Goal: Task Accomplishment & Management: Manage account settings

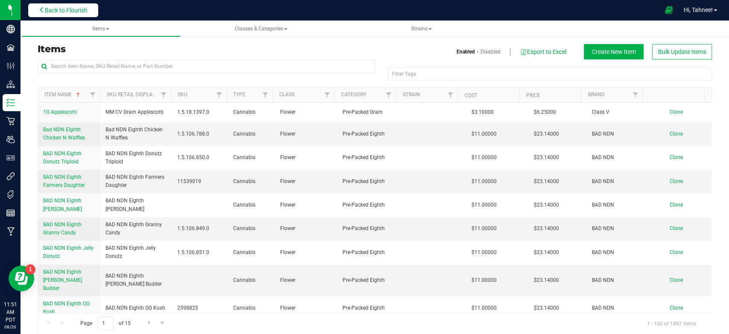
click at [51, 8] on span "Back to Flourish" at bounding box center [66, 10] width 43 height 7
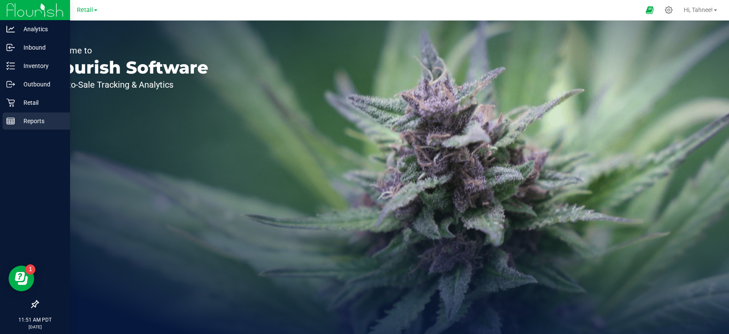
click at [31, 118] on p "Reports" at bounding box center [40, 121] width 51 height 10
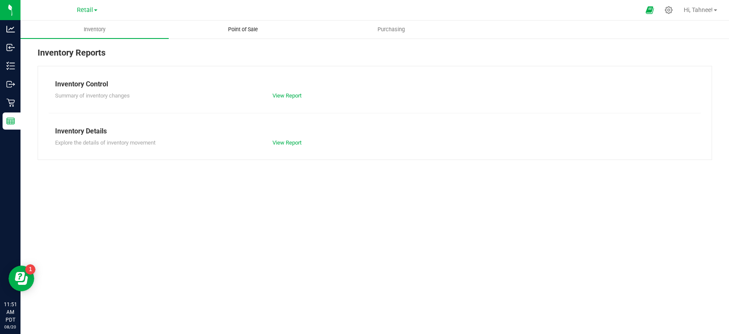
click at [254, 30] on span "Point of Sale" at bounding box center [243, 30] width 53 height 8
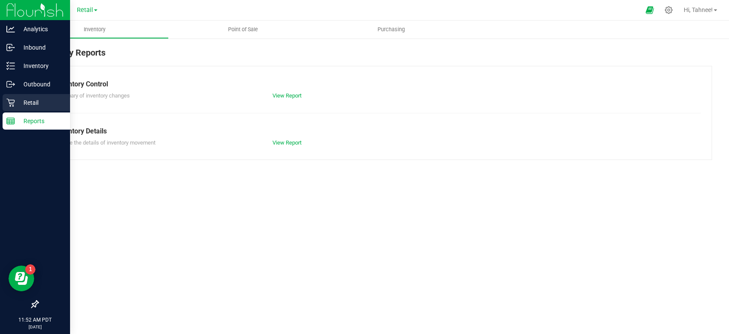
click at [32, 105] on p "Retail" at bounding box center [40, 102] width 51 height 10
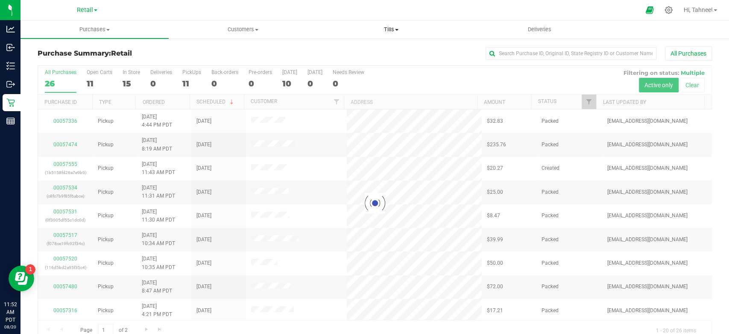
click at [397, 27] on span "Tills" at bounding box center [391, 30] width 147 height 8
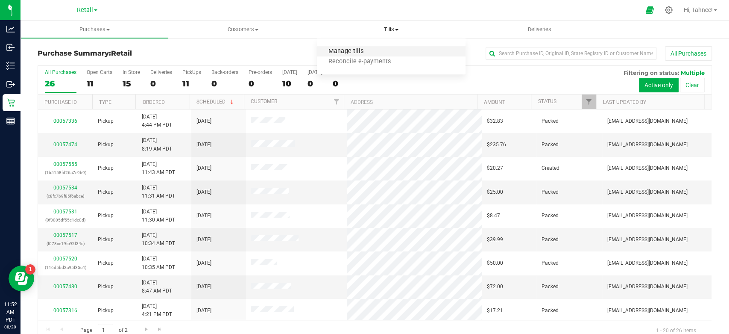
click at [347, 51] on span "Manage tills" at bounding box center [346, 51] width 58 height 7
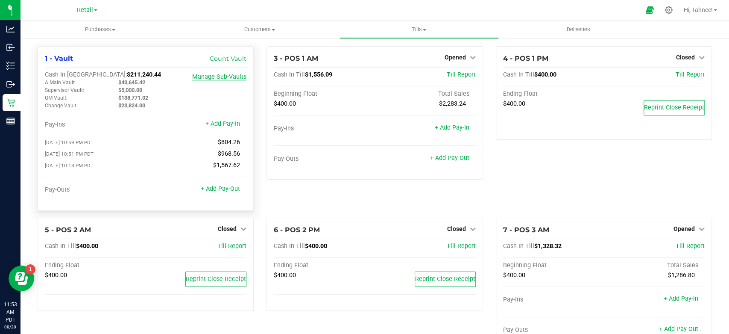
click at [222, 77] on link "Manage Sub-Vaults" at bounding box center [219, 76] width 54 height 7
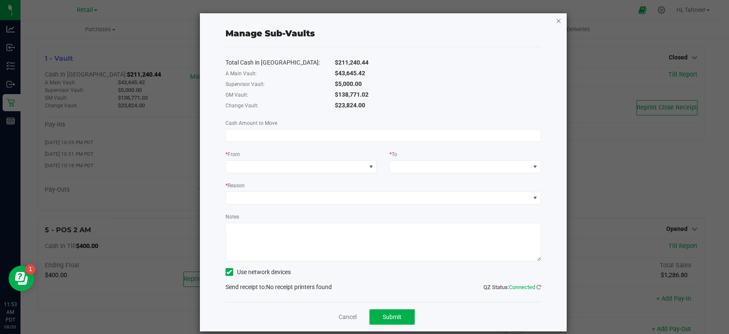
click at [556, 21] on icon "button" at bounding box center [559, 20] width 6 height 10
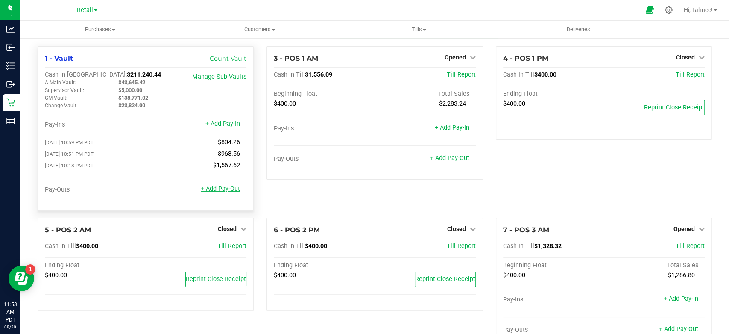
click at [222, 188] on link "+ Add Pay-Out" at bounding box center [220, 188] width 39 height 7
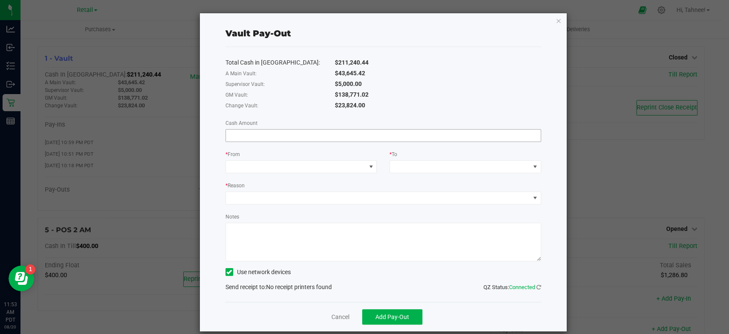
click at [299, 136] on input at bounding box center [383, 135] width 315 height 12
type input "$15,306.50"
click at [318, 167] on span at bounding box center [296, 167] width 140 height 12
click at [275, 199] on div "A Main Vault (Vault)" at bounding box center [256, 203] width 55 height 15
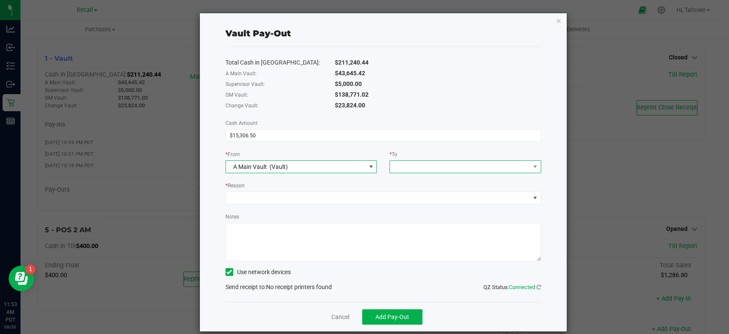
click at [434, 161] on span at bounding box center [460, 167] width 140 height 12
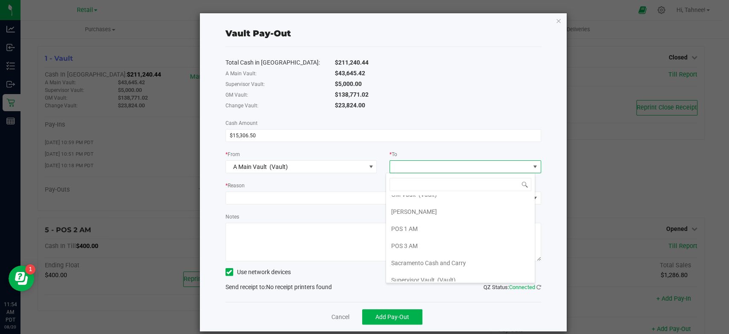
scroll to position [118, 0]
click at [413, 275] on li "Vendor" at bounding box center [460, 273] width 149 height 17
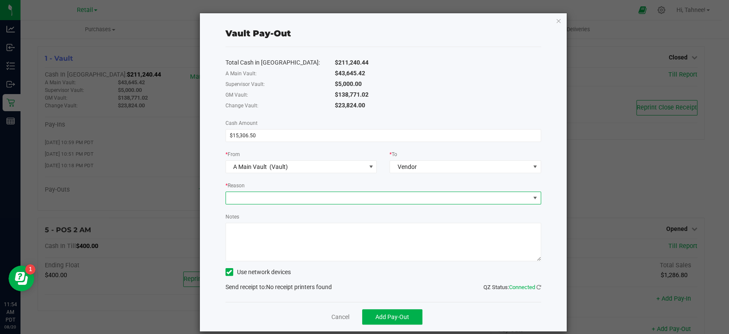
click at [268, 197] on span at bounding box center [378, 198] width 304 height 12
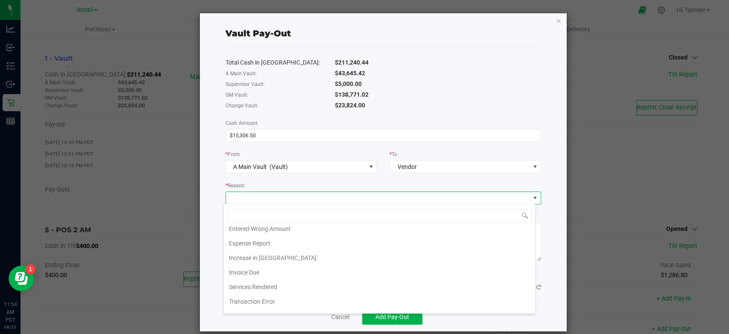
scroll to position [102, 0]
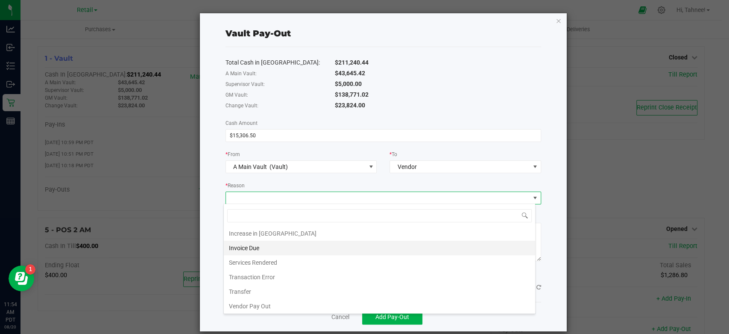
click at [264, 247] on li "Invoice Due" at bounding box center [380, 248] width 312 height 15
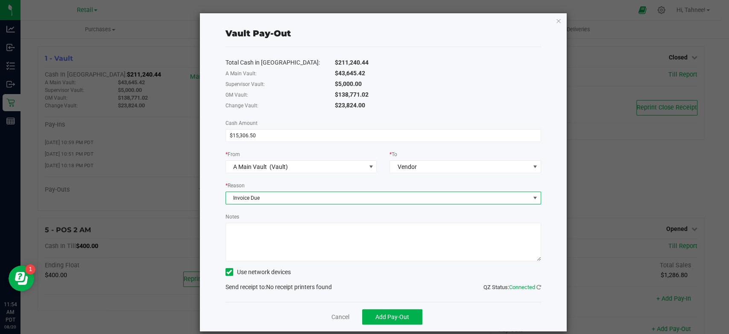
click at [274, 240] on textarea "Notes" at bounding box center [384, 242] width 316 height 38
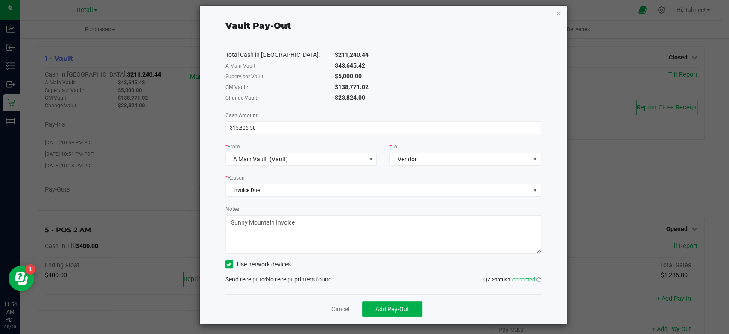
scroll to position [10, 0]
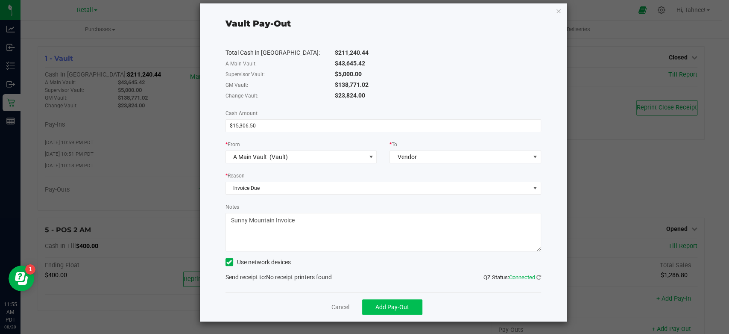
type textarea "Sunny Mountain Invoice"
click at [395, 306] on span "Add Pay-Out" at bounding box center [393, 306] width 34 height 7
click at [226, 262] on icon at bounding box center [229, 262] width 6 height 0
click at [0, 0] on input "Use network devices" at bounding box center [0, 0] width 0 height 0
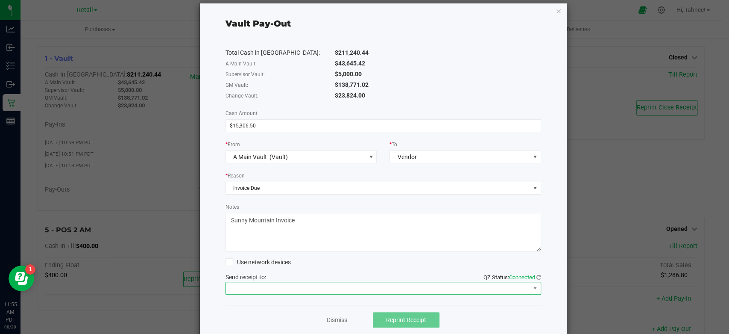
click at [358, 284] on span at bounding box center [378, 288] width 304 height 12
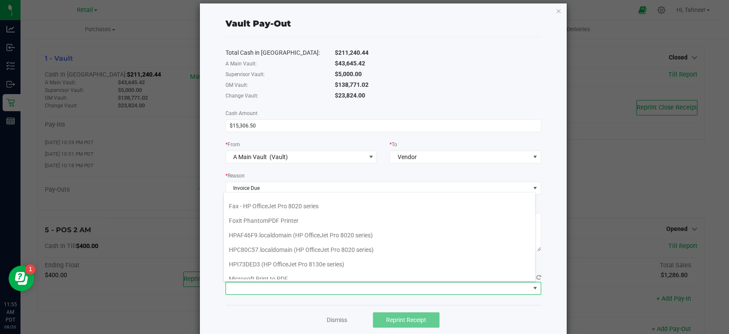
scroll to position [0, 0]
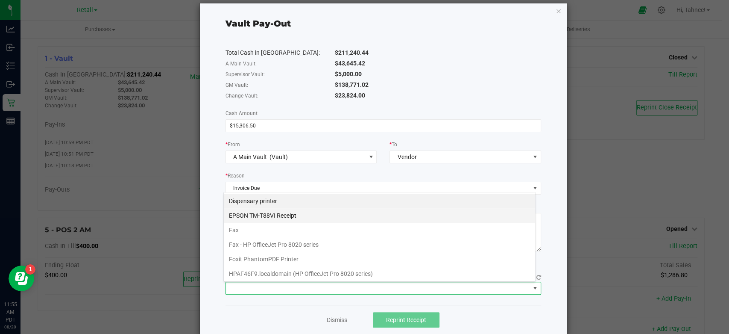
click at [265, 218] on Receipt "EPSON TM-T88VI Receipt" at bounding box center [380, 215] width 312 height 15
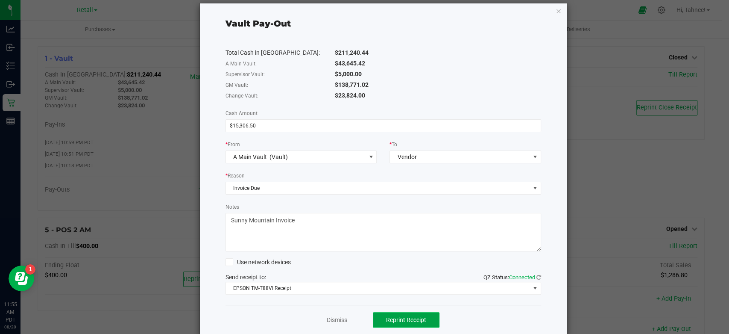
click at [413, 318] on span "Reprint Receipt" at bounding box center [406, 319] width 40 height 7
click at [556, 10] on icon "button" at bounding box center [559, 11] width 6 height 10
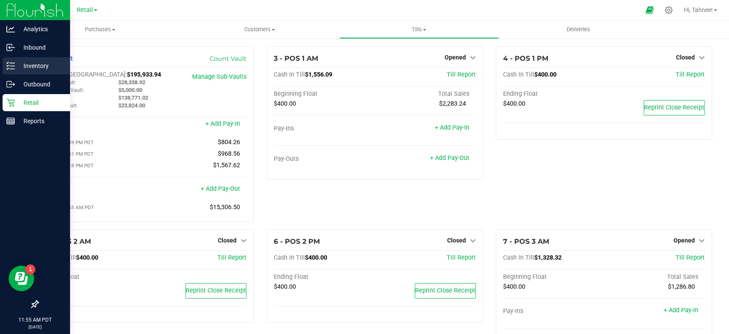
click at [41, 65] on p "Inventory" at bounding box center [40, 66] width 51 height 10
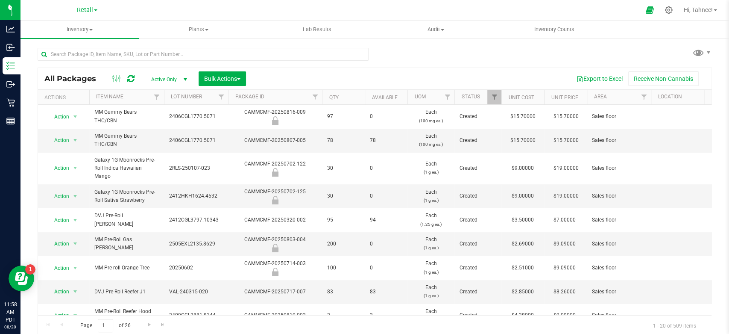
click at [172, 80] on span "Active Only" at bounding box center [167, 80] width 47 height 12
click at [199, 59] on input "text" at bounding box center [203, 54] width 331 height 13
click at [233, 76] on span "Bulk Actions" at bounding box center [222, 78] width 36 height 7
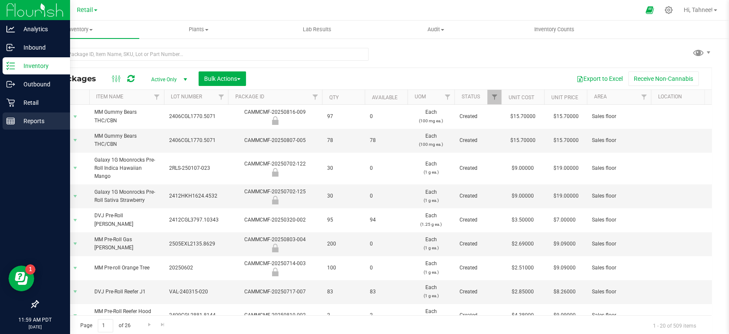
click at [41, 121] on p "Reports" at bounding box center [40, 121] width 51 height 10
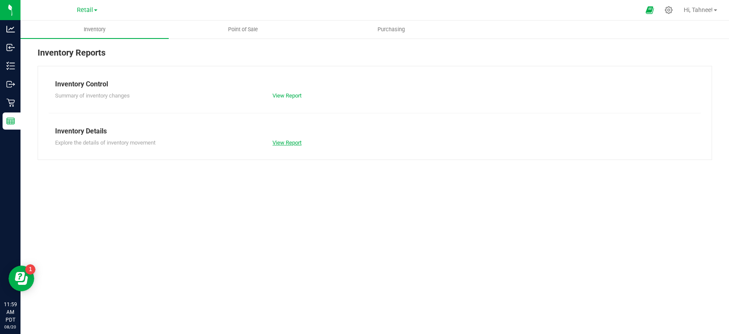
click at [297, 139] on link "View Report" at bounding box center [287, 142] width 29 height 6
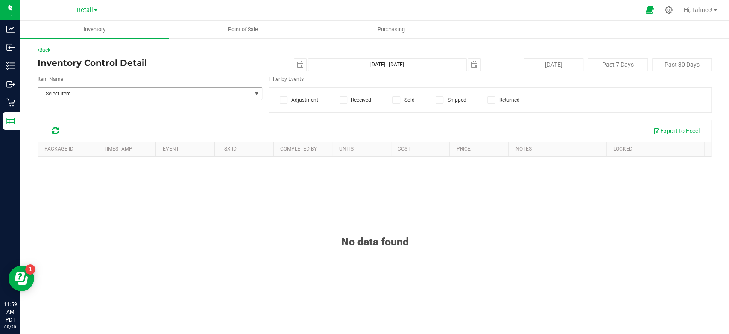
click at [251, 91] on span "select" at bounding box center [256, 94] width 11 height 12
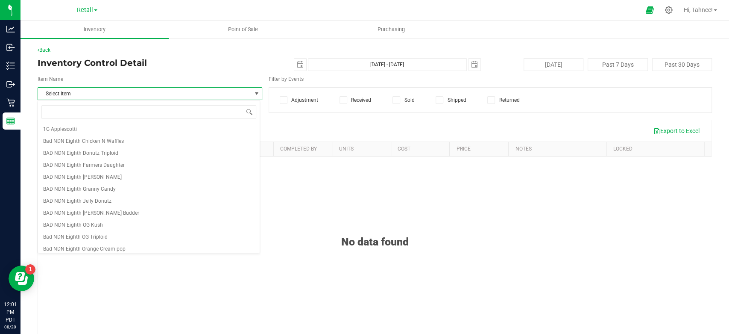
click at [229, 61] on h4 "Inventory Control Detail" at bounding box center [150, 62] width 225 height 9
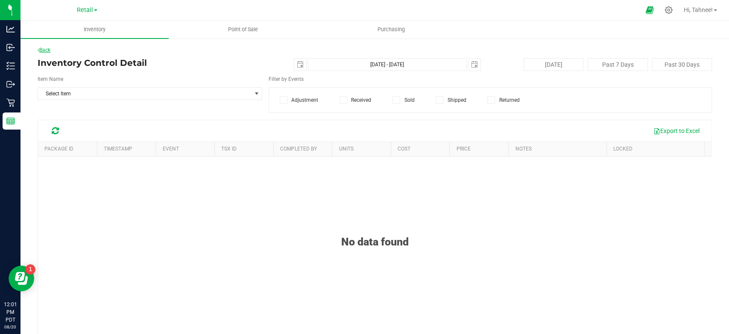
click at [47, 50] on link "Back" at bounding box center [44, 50] width 13 height 6
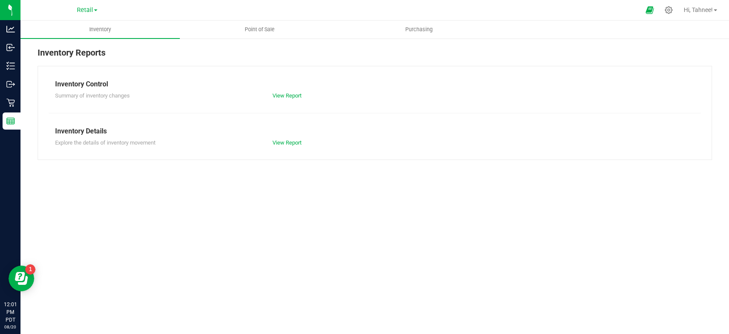
click at [277, 147] on div "Inventory Control Summary of inventory changes View Report Inventory Details Ex…" at bounding box center [375, 113] width 675 height 94
click at [278, 145] on link "View Report" at bounding box center [287, 142] width 29 height 6
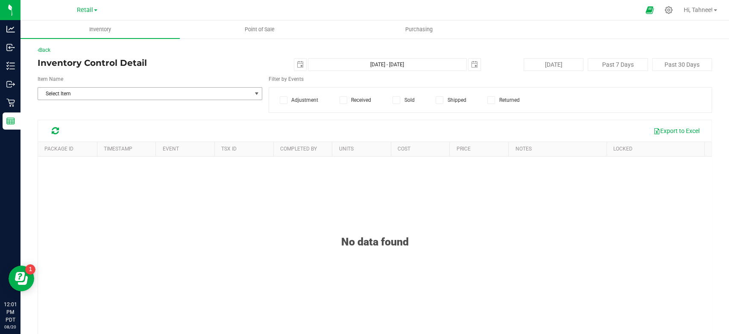
click at [173, 96] on span "Select Item" at bounding box center [144, 94] width 213 height 12
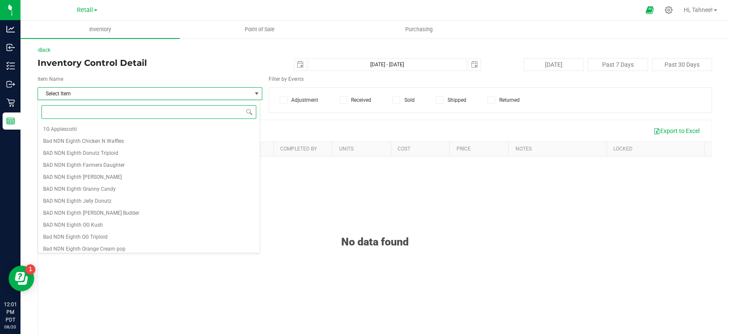
click at [197, 113] on input at bounding box center [148, 111] width 215 height 13
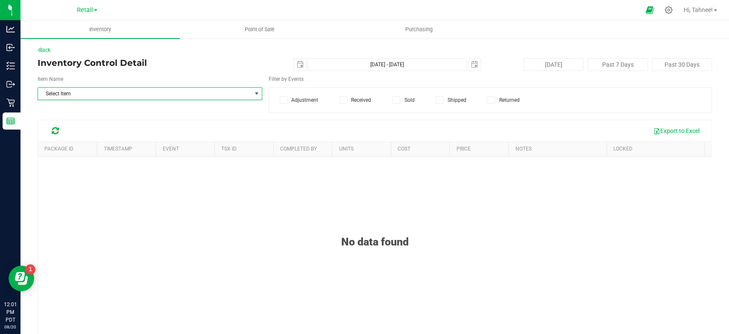
click at [216, 75] on div "Item Name" at bounding box center [150, 80] width 238 height 10
click at [211, 96] on span "Select Item" at bounding box center [144, 94] width 213 height 12
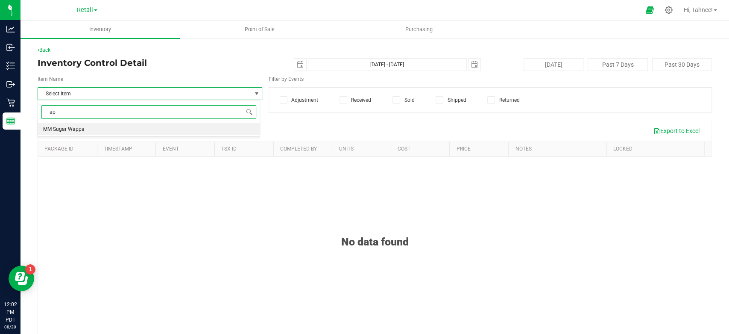
type input "a"
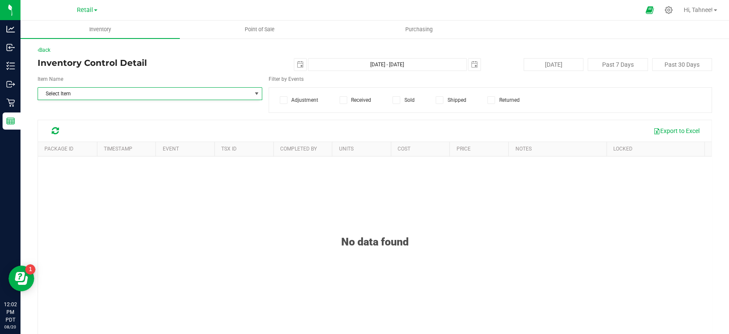
click at [509, 265] on div "No data found" at bounding box center [375, 290] width 674 height 268
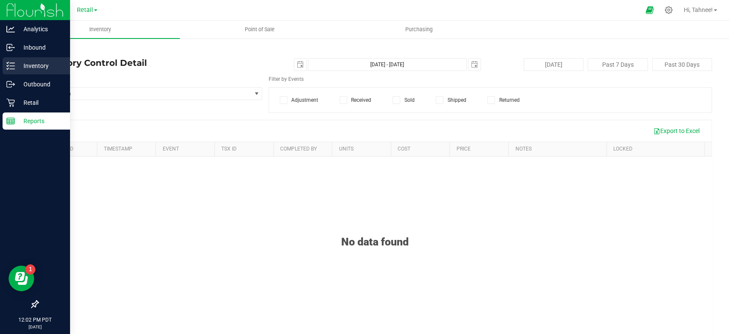
click at [49, 62] on p "Inventory" at bounding box center [40, 66] width 51 height 10
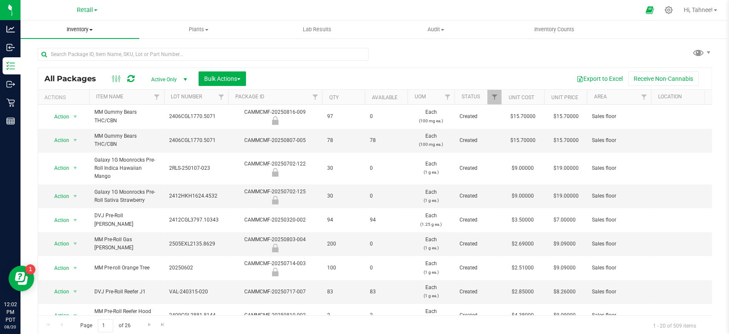
click at [88, 30] on span "Inventory" at bounding box center [80, 30] width 119 height 8
click at [74, 59] on span "All inventory" at bounding box center [50, 61] width 58 height 7
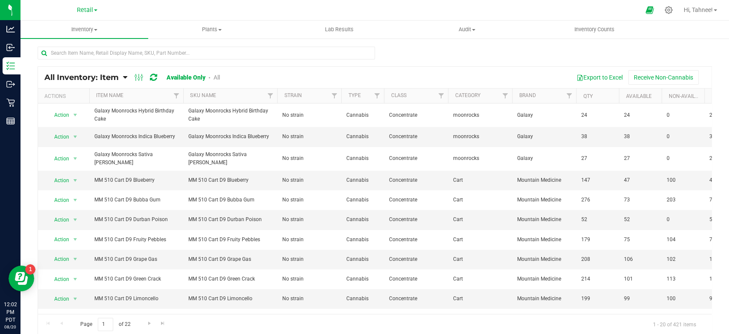
click at [218, 76] on link "All" at bounding box center [217, 77] width 6 height 7
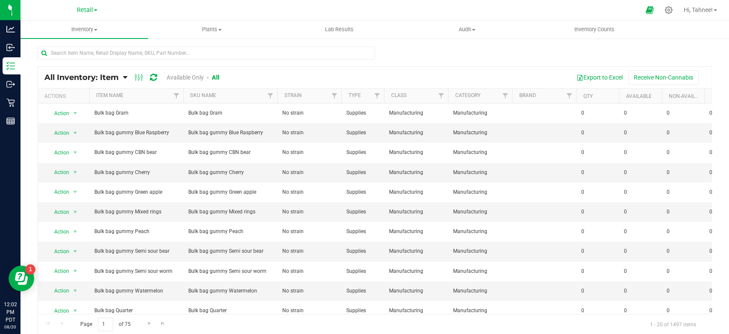
click at [193, 76] on link "Available Only" at bounding box center [185, 77] width 37 height 7
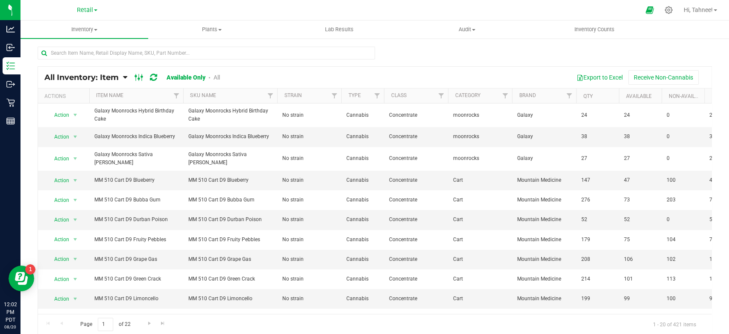
click at [140, 75] on icon at bounding box center [139, 77] width 9 height 10
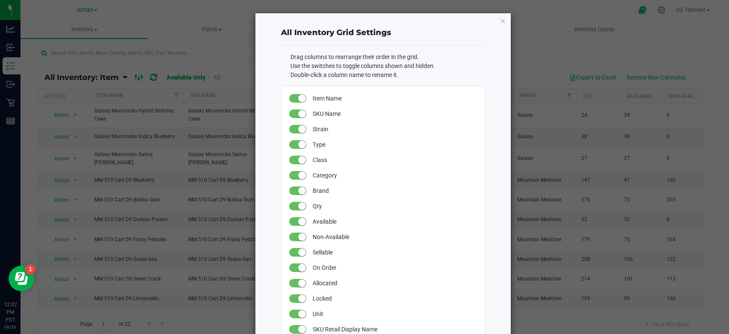
click at [140, 75] on ngb-modal-window "All Inventory Grid Settings Drag columns to rearrange their order in the grid. …" at bounding box center [368, 167] width 736 height 334
click at [500, 18] on icon "button" at bounding box center [503, 20] width 6 height 10
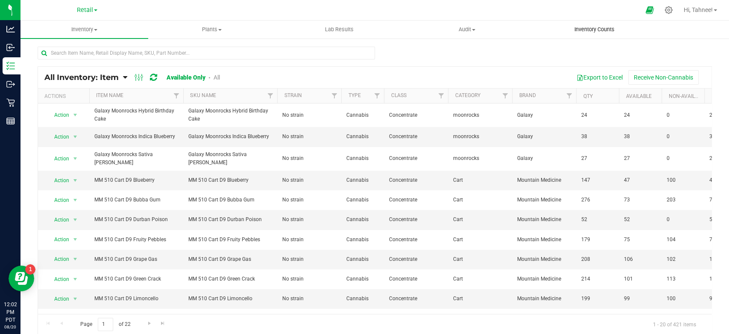
click at [588, 31] on span "Inventory Counts" at bounding box center [594, 30] width 63 height 8
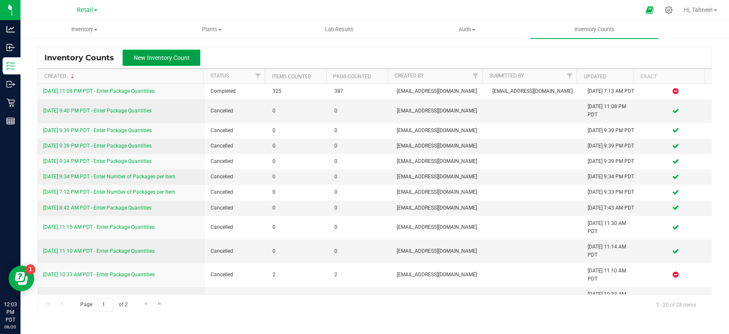
click at [168, 53] on button "New Inventory Count" at bounding box center [162, 58] width 78 height 16
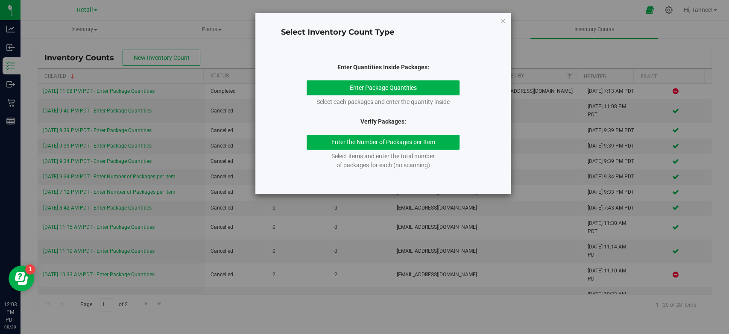
click at [392, 79] on div "Enter Quantities Inside Packages: Enter Package Quantities Select each packages…" at bounding box center [383, 116] width 204 height 107
click at [388, 97] on div "Select each packages and enter the quantity inside" at bounding box center [383, 101] width 153 height 9
click at [391, 90] on button "Enter Package Quantities" at bounding box center [383, 87] width 153 height 15
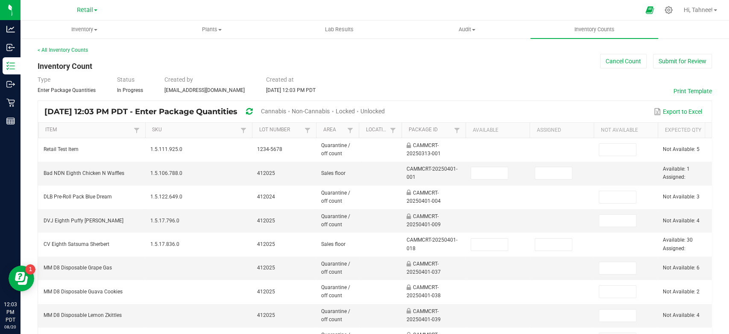
click at [330, 110] on span "Non-Cannabis" at bounding box center [311, 111] width 38 height 7
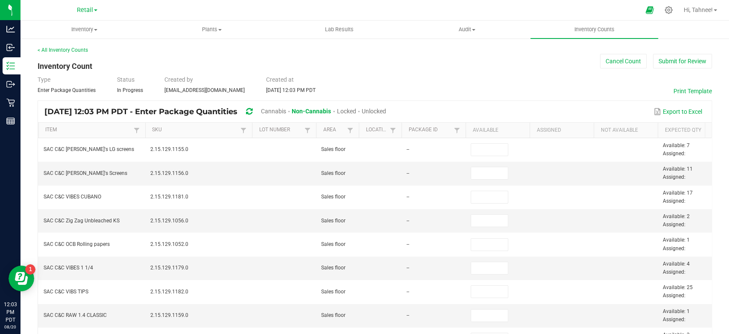
click at [386, 110] on span "Unlocked" at bounding box center [374, 111] width 24 height 7
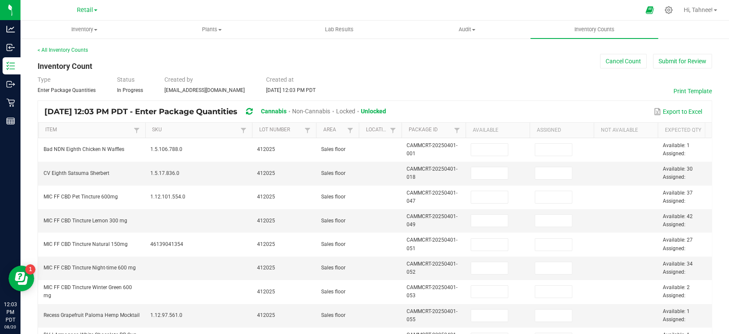
click at [330, 111] on span "Non-Cannabis" at bounding box center [311, 111] width 38 height 7
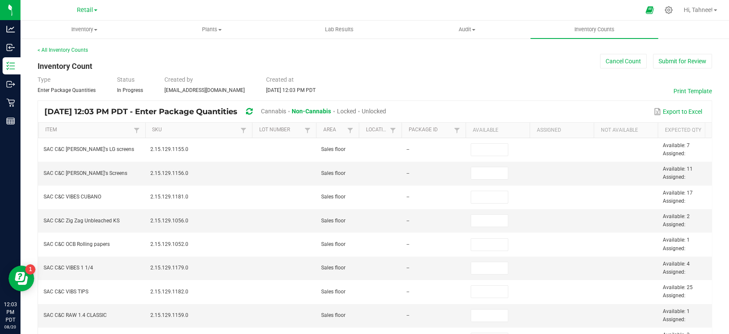
click at [393, 111] on div "Aug 20, 2025 12:03 PM PDT - Enter Package Quantities Cannabis Non-Cannabis Lock…" at bounding box center [218, 112] width 348 height 16
click at [386, 109] on span "Unlocked" at bounding box center [374, 111] width 24 height 7
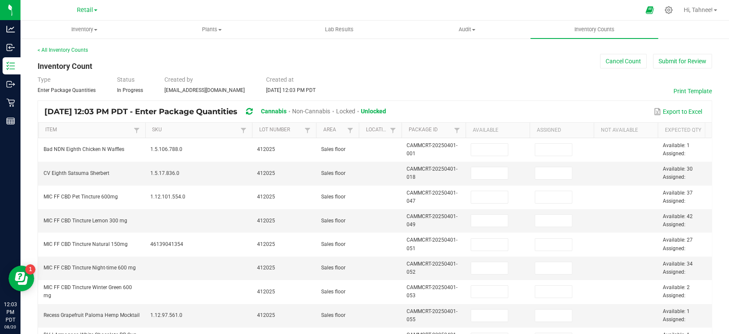
click at [330, 110] on span "Non-Cannabis" at bounding box center [311, 111] width 38 height 7
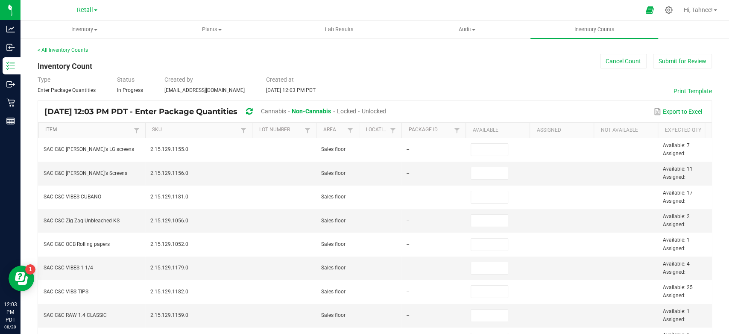
click at [58, 129] on link "Item" at bounding box center [88, 129] width 86 height 7
click at [462, 30] on span "Audit" at bounding box center [467, 30] width 127 height 8
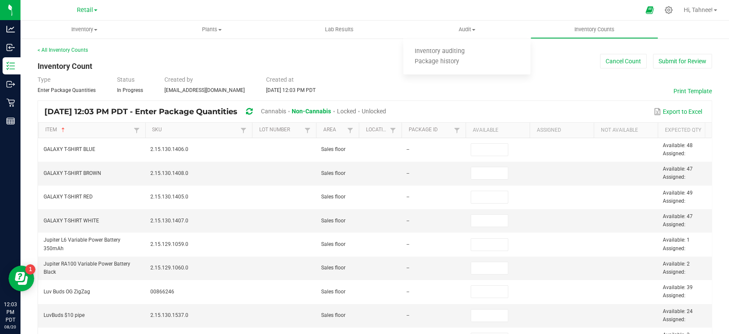
click at [360, 66] on div "< All Inventory Counts Inventory Count Cancel Count Submit for Review Type Ente…" at bounding box center [375, 339] width 675 height 587
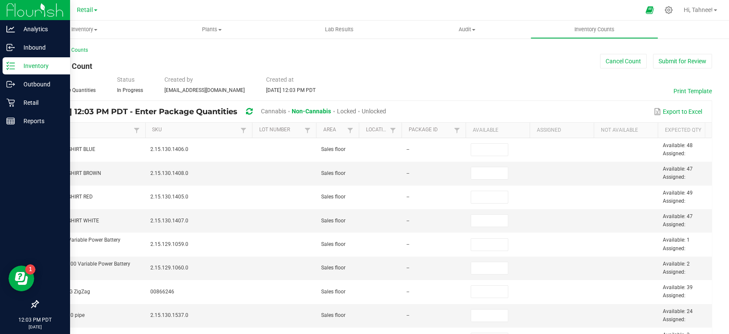
click at [39, 62] on p "Inventory" at bounding box center [40, 66] width 51 height 10
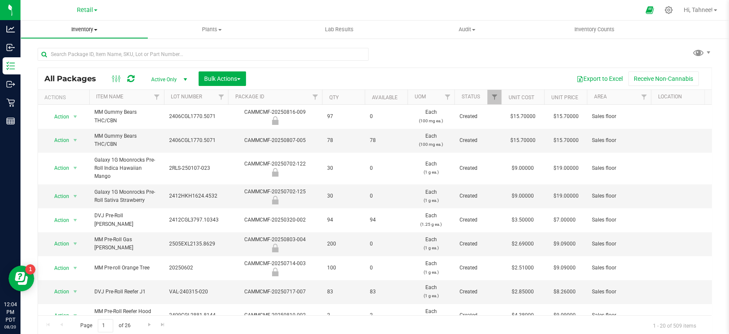
click at [83, 26] on span "Inventory" at bounding box center [84, 30] width 127 height 8
click at [65, 59] on span "All inventory" at bounding box center [50, 61] width 58 height 7
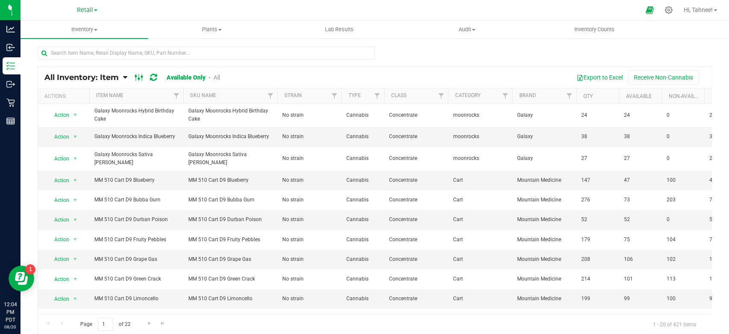
click at [138, 76] on icon at bounding box center [139, 77] width 9 height 10
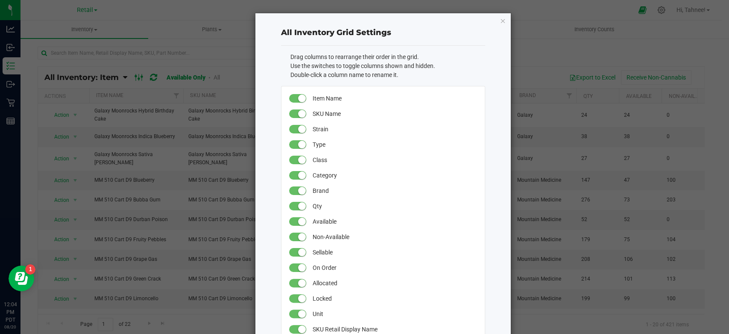
click at [138, 76] on ngb-modal-window "All Inventory Grid Settings Drag columns to rearrange their order in the grid. …" at bounding box center [368, 167] width 736 height 334
click at [502, 19] on icon "button" at bounding box center [503, 20] width 6 height 10
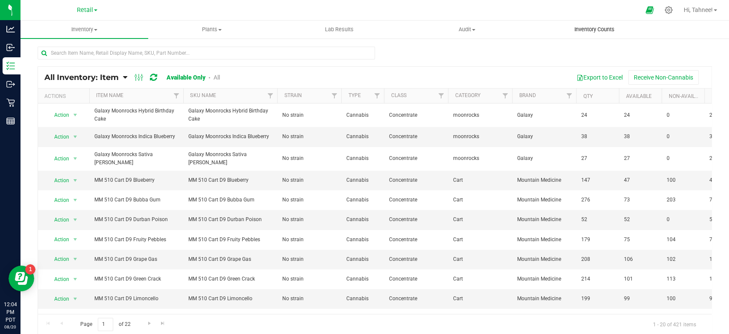
click at [581, 27] on span "Inventory Counts" at bounding box center [594, 30] width 63 height 8
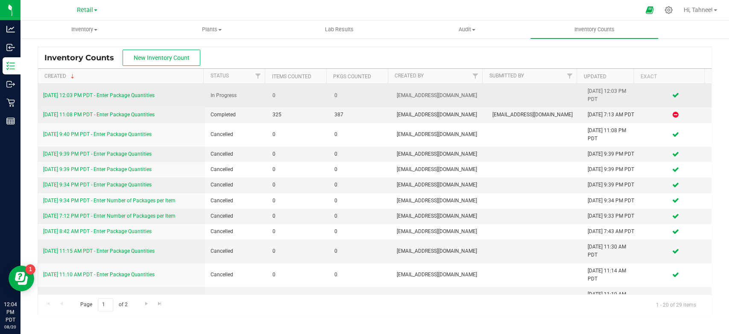
click at [132, 94] on link "8/20/25 12:03 PM PDT - Enter Package Quantities" at bounding box center [99, 95] width 112 height 6
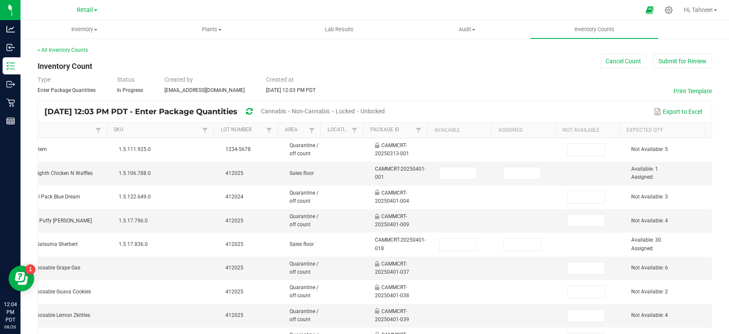
click at [330, 111] on span "Non-Cannabis" at bounding box center [311, 111] width 38 height 7
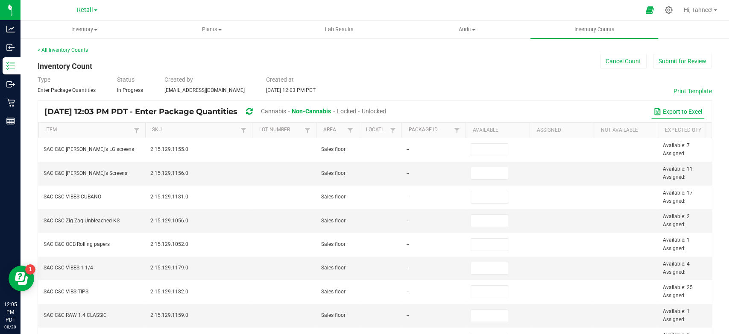
click at [663, 108] on button "Export to Excel" at bounding box center [678, 111] width 53 height 15
click at [618, 59] on button "Cancel Count" at bounding box center [623, 61] width 47 height 15
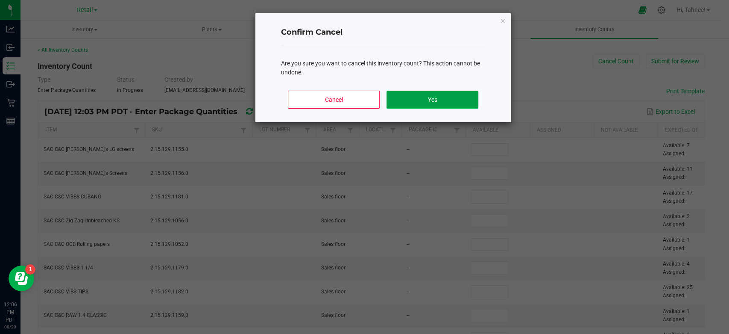
click at [448, 102] on button "Yes" at bounding box center [433, 100] width 92 height 18
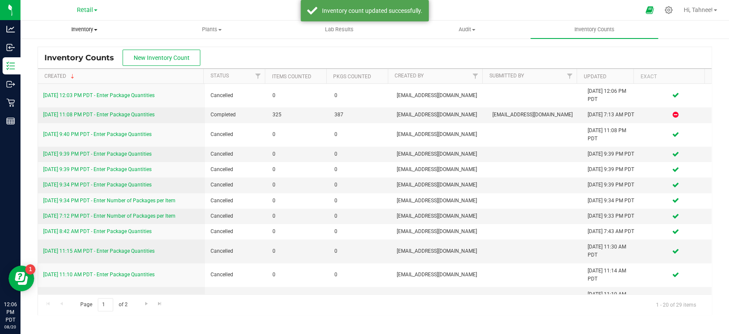
click at [89, 28] on span "Inventory" at bounding box center [84, 30] width 127 height 8
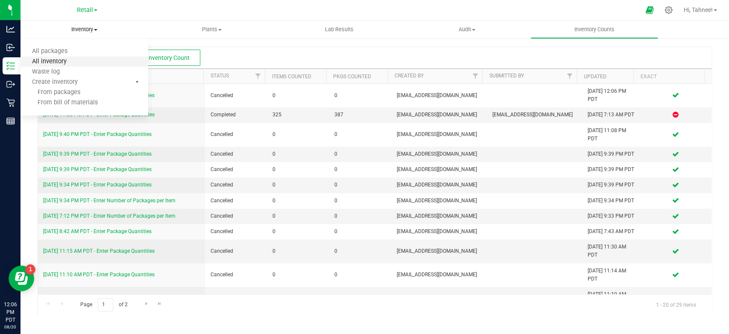
click at [64, 64] on span "All inventory" at bounding box center [50, 61] width 58 height 7
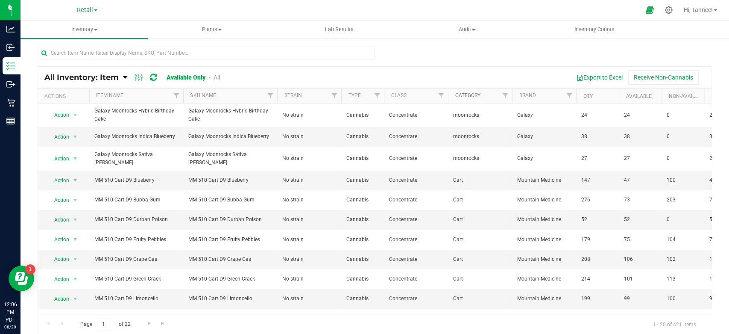
click at [473, 96] on link "Category" at bounding box center [467, 95] width 25 height 6
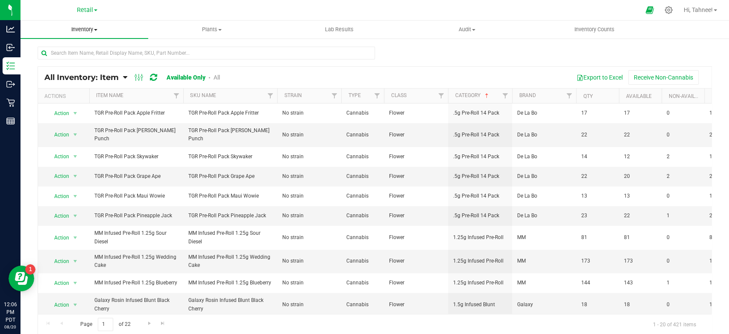
click at [88, 29] on span "Inventory" at bounding box center [85, 30] width 128 height 8
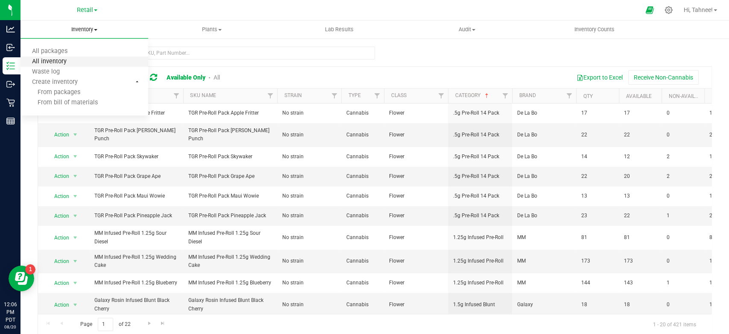
click at [69, 64] on span "All inventory" at bounding box center [50, 61] width 58 height 7
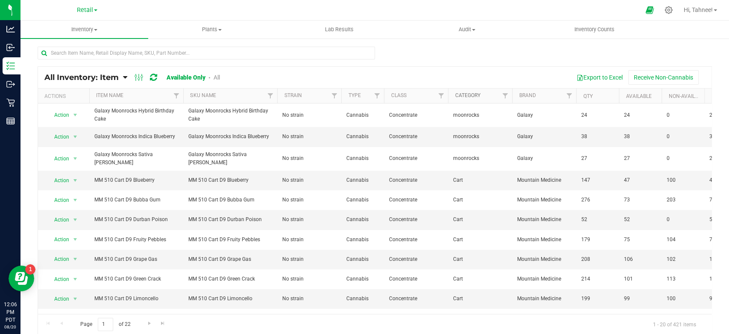
click at [475, 96] on link "Category" at bounding box center [467, 95] width 25 height 6
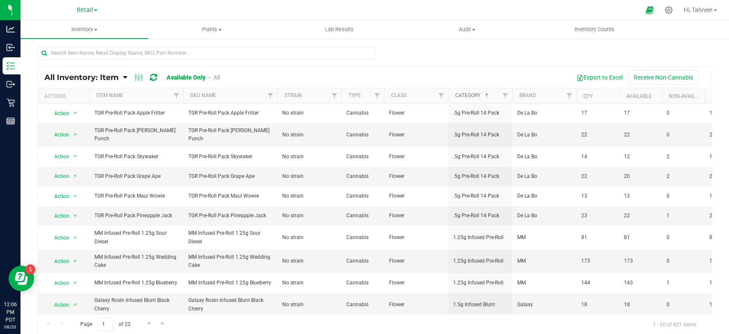
click at [473, 95] on link "Category" at bounding box center [472, 95] width 35 height 6
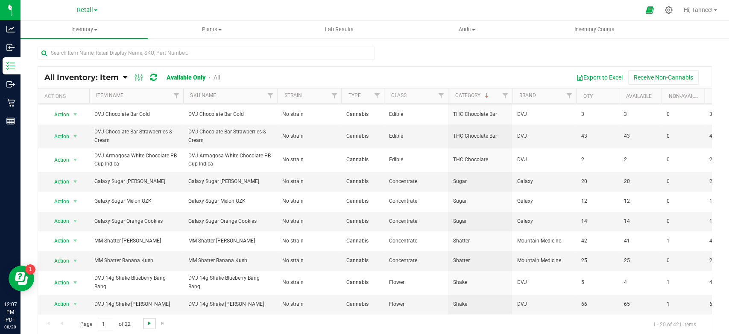
click at [150, 323] on span "Go to the next page" at bounding box center [149, 323] width 7 height 7
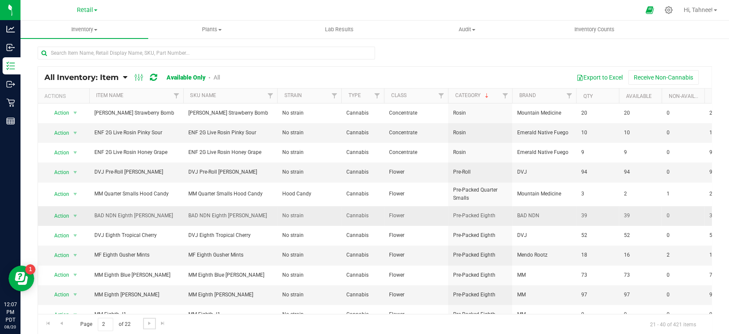
scroll to position [194, 0]
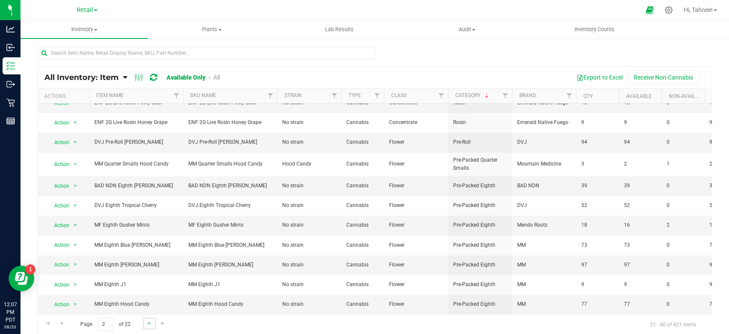
click at [154, 321] on link "Go to the next page" at bounding box center [149, 324] width 12 height 12
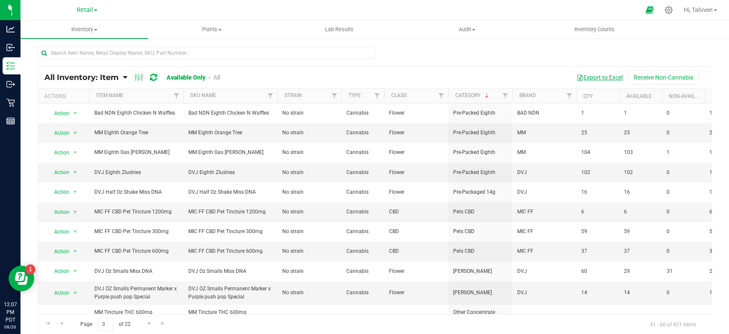
click at [594, 77] on button "Export to Excel" at bounding box center [599, 77] width 57 height 15
click at [131, 55] on input "text" at bounding box center [207, 53] width 338 height 13
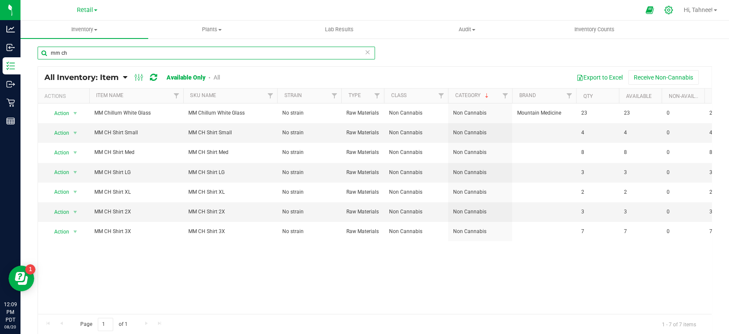
type input "mm ch"
click at [669, 8] on icon at bounding box center [669, 10] width 9 height 9
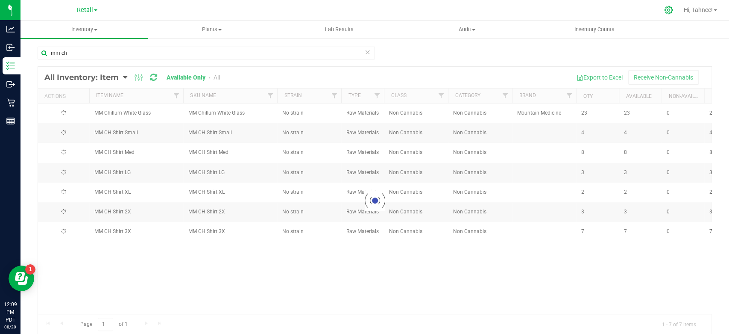
click at [670, 9] on icon at bounding box center [669, 10] width 9 height 9
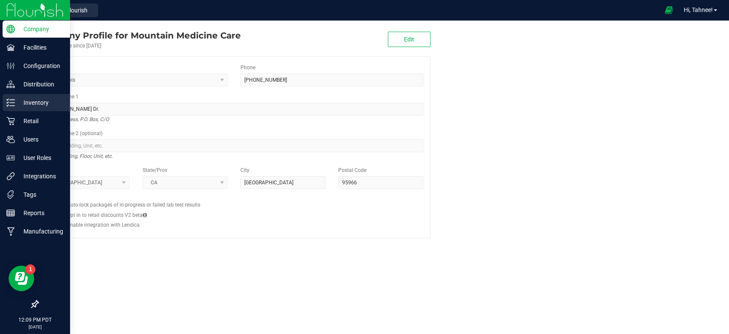
click at [17, 105] on p "Inventory" at bounding box center [40, 102] width 51 height 10
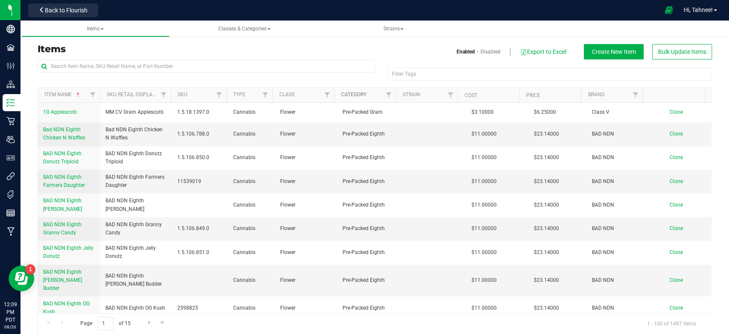
click at [349, 96] on link "Category" at bounding box center [353, 94] width 25 height 6
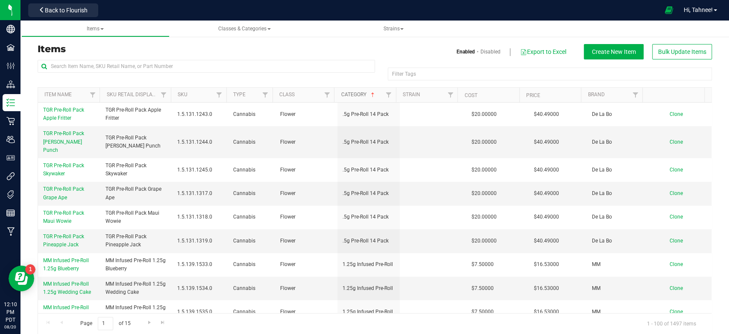
click at [349, 96] on link "Category" at bounding box center [358, 94] width 35 height 6
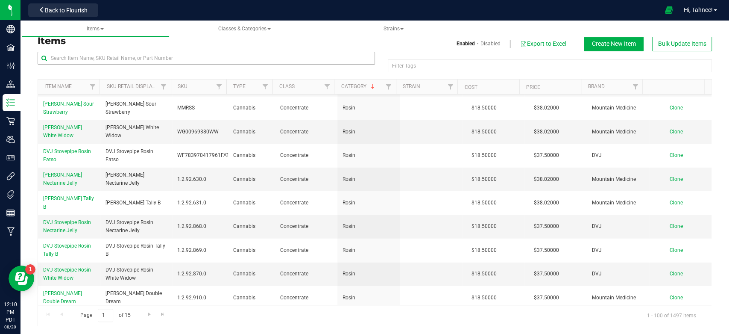
scroll to position [1488, 0]
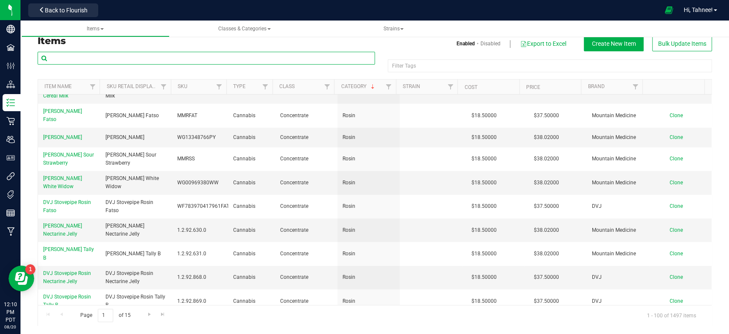
click at [138, 58] on input "text" at bounding box center [207, 58] width 338 height 13
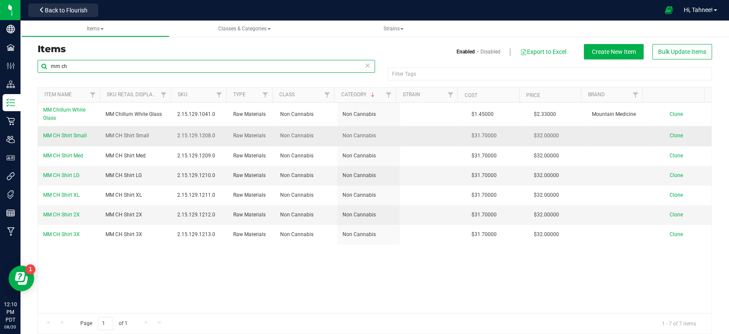
type input "mm ch"
click at [57, 134] on span "MM CH Shirt Small" at bounding box center [65, 135] width 44 height 6
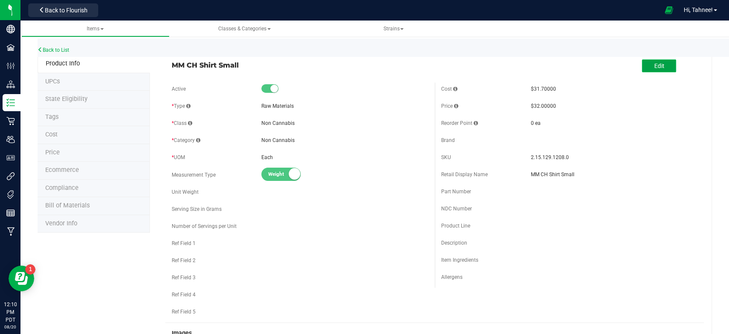
click at [645, 71] on button "Edit" at bounding box center [659, 65] width 34 height 13
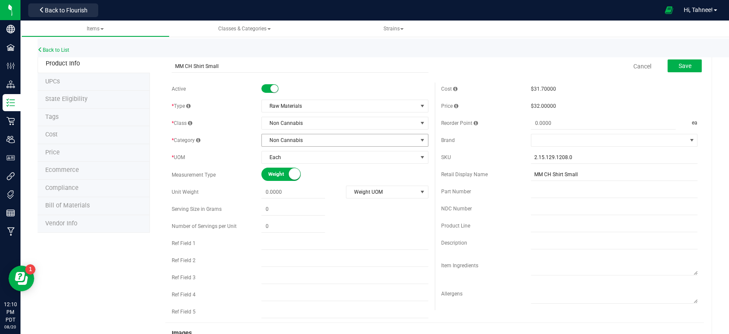
click at [362, 138] on span "Non Cannabis" at bounding box center [339, 140] width 155 height 12
click at [362, 124] on span "Non Cannabis" at bounding box center [339, 123] width 155 height 12
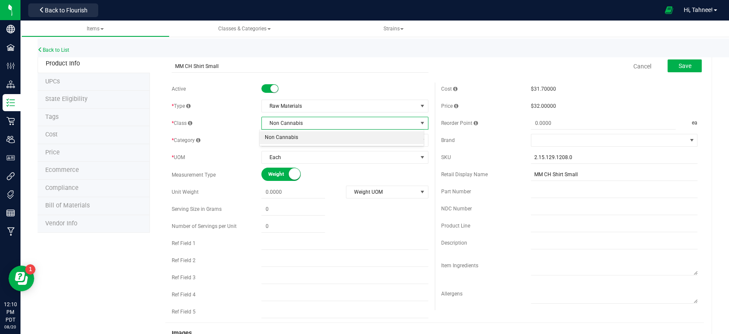
click at [362, 124] on span "Non Cannabis" at bounding box center [339, 123] width 155 height 12
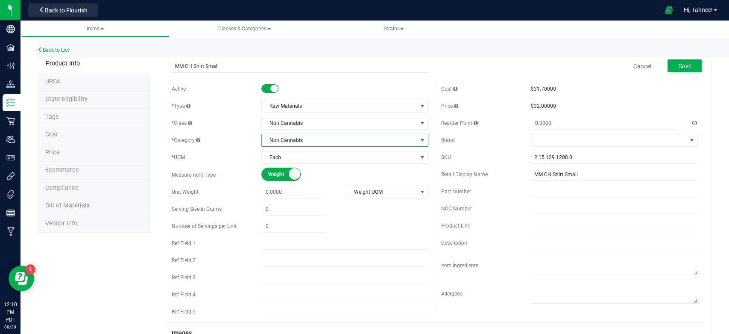
click at [300, 138] on span "Non Cannabis" at bounding box center [339, 140] width 155 height 12
click at [62, 46] on div "Back to List" at bounding box center [402, 47] width 729 height 18
click at [60, 48] on link "Back to List" at bounding box center [54, 50] width 32 height 6
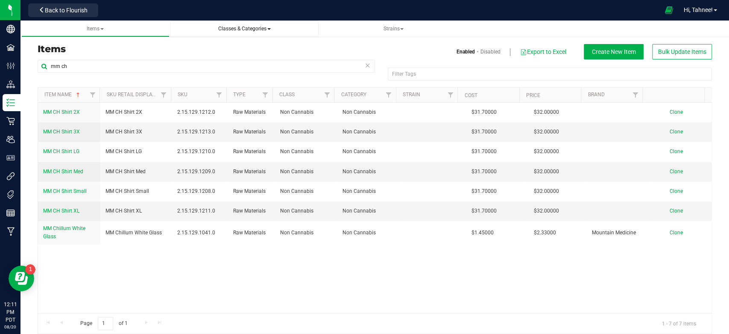
click at [238, 30] on span "Classes & Categories" at bounding box center [244, 29] width 53 height 6
click at [215, 67] on span "All categories" at bounding box center [200, 64] width 35 height 7
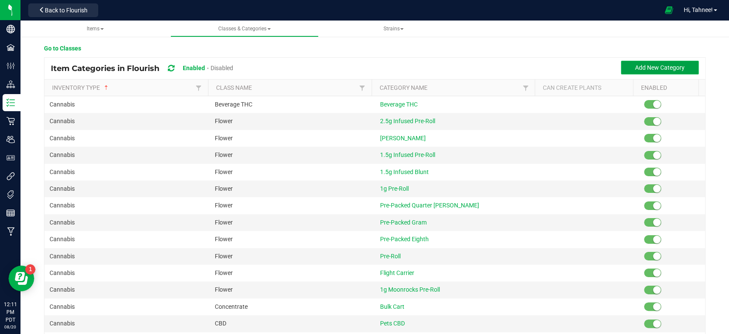
click at [669, 73] on button "Add New Category" at bounding box center [660, 68] width 78 height 14
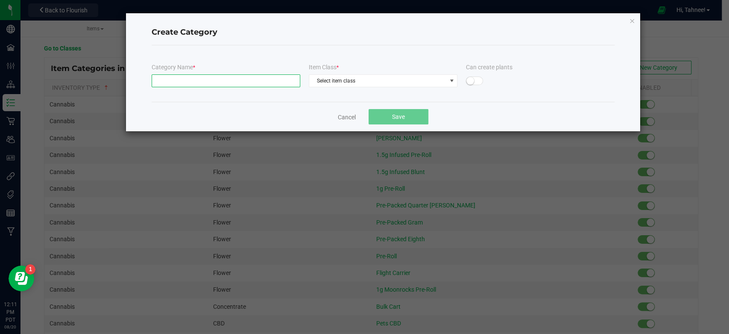
click at [194, 80] on input "text" at bounding box center [226, 80] width 149 height 13
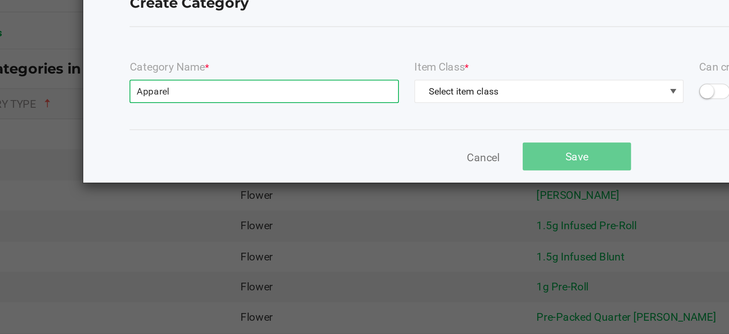
type input "Apparel"
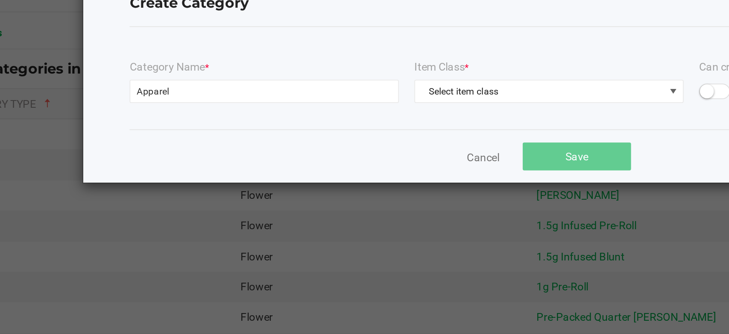
click at [218, 61] on div "Category Name * Apparel Item Class * Select item class Can create plants" at bounding box center [383, 73] width 463 height 56
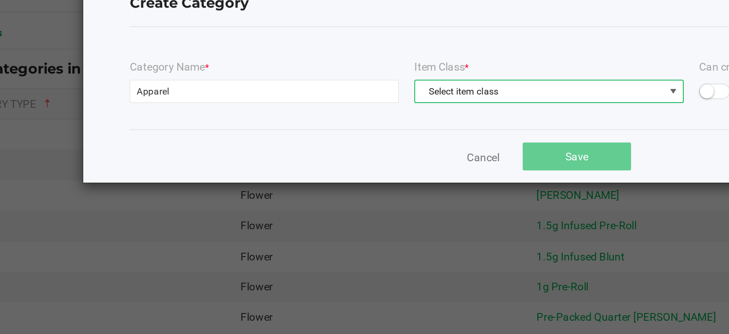
click at [362, 78] on span "Select item class" at bounding box center [377, 81] width 137 height 12
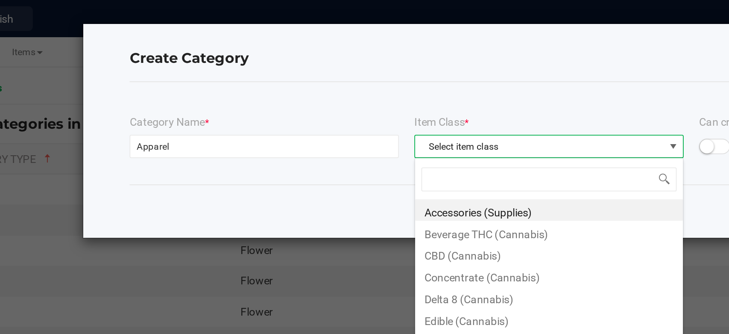
scroll to position [12, 149]
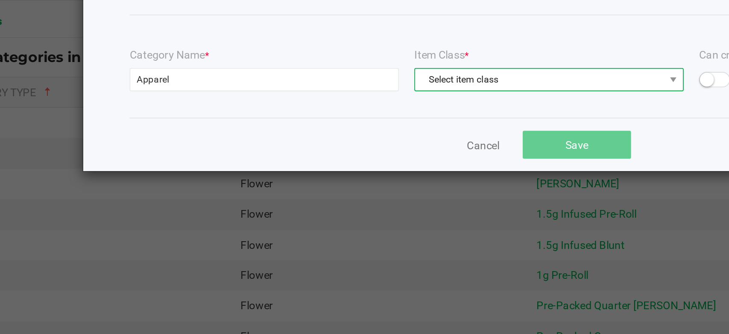
click at [359, 83] on span "Select item class" at bounding box center [377, 81] width 137 height 12
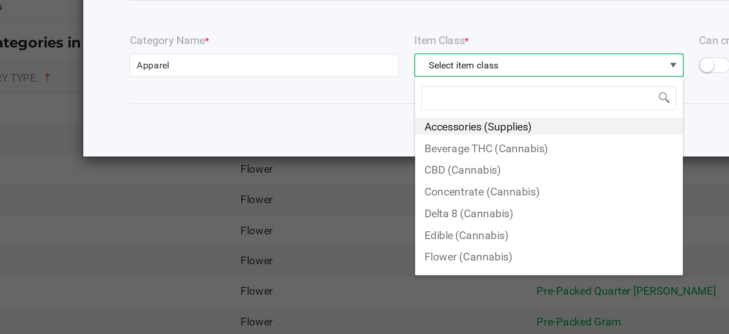
scroll to position [0, 0]
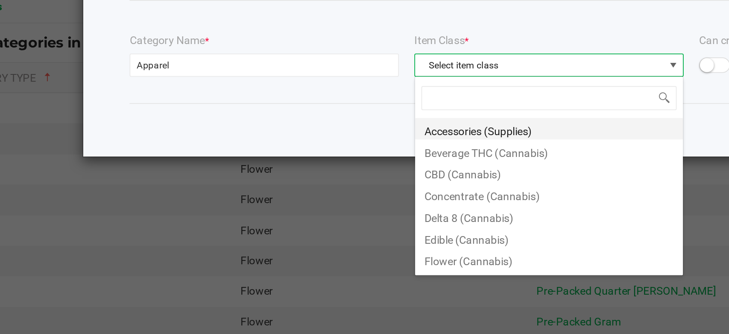
click at [362, 116] on li "Accessories (Supplies)" at bounding box center [383, 116] width 148 height 12
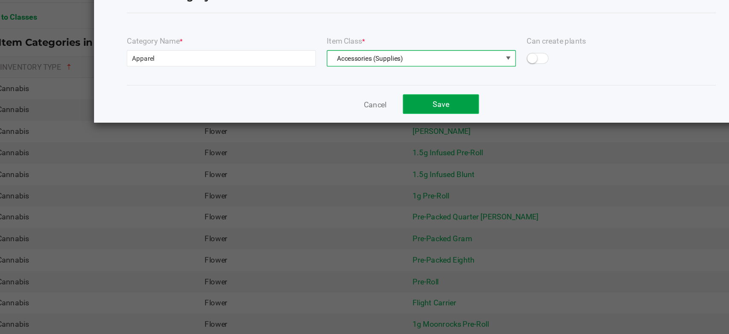
click at [383, 116] on button "Save" at bounding box center [399, 116] width 60 height 15
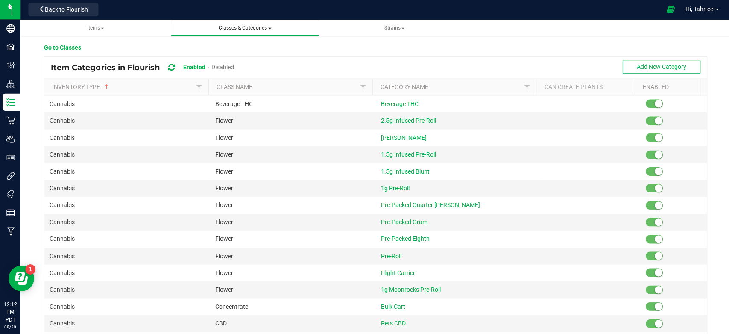
click at [244, 28] on span "Classes & Categories" at bounding box center [244, 29] width 53 height 6
click at [197, 53] on span "All classes" at bounding box center [196, 51] width 27 height 7
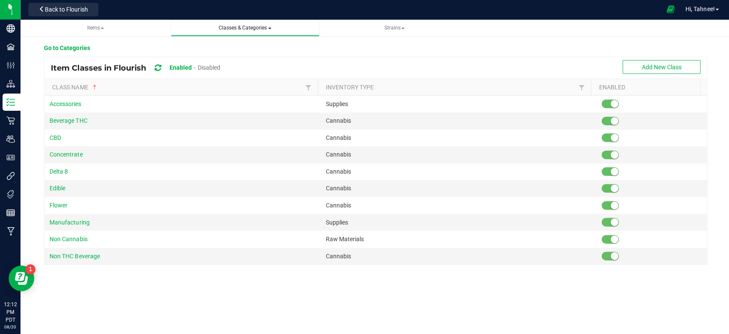
click at [261, 24] on link "Classes & Categories All classes All categories" at bounding box center [245, 29] width 148 height 17
click at [252, 27] on span "Classes & Categories" at bounding box center [244, 29] width 53 height 6
click at [213, 63] on span "All categories" at bounding box center [200, 64] width 35 height 7
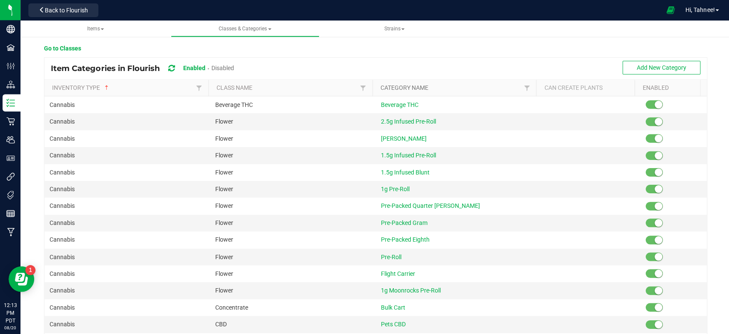
click at [397, 86] on link "Category Name" at bounding box center [450, 87] width 141 height 7
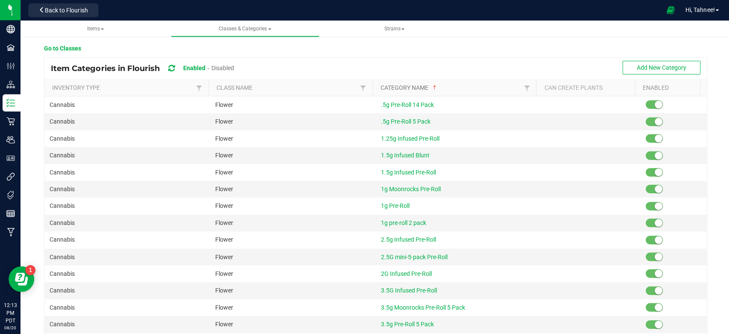
click at [397, 86] on link "Category Name" at bounding box center [450, 87] width 141 height 7
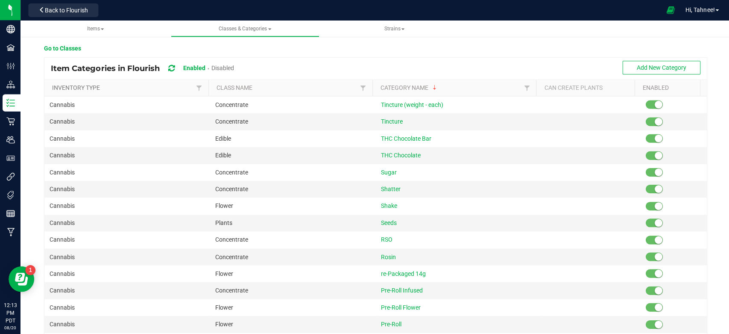
click at [78, 85] on link "Inventory Type" at bounding box center [122, 87] width 141 height 7
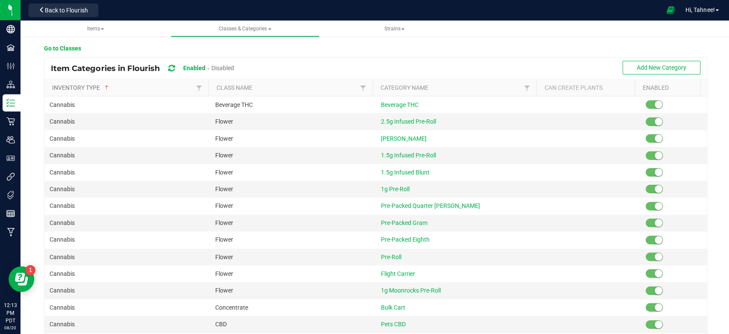
click at [78, 85] on link "Inventory Type" at bounding box center [122, 87] width 141 height 7
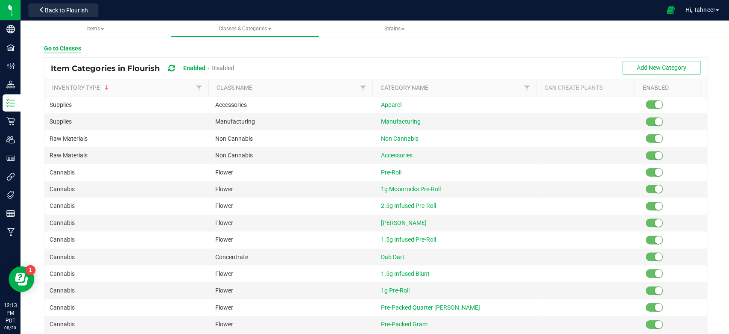
click at [63, 51] on p "Go to Classes" at bounding box center [62, 48] width 37 height 9
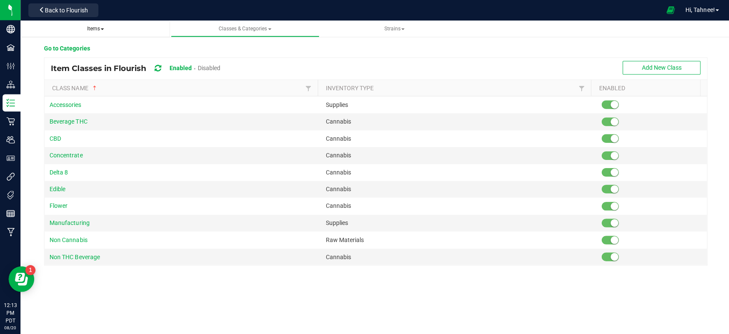
click at [91, 29] on span "Items" at bounding box center [95, 29] width 17 height 6
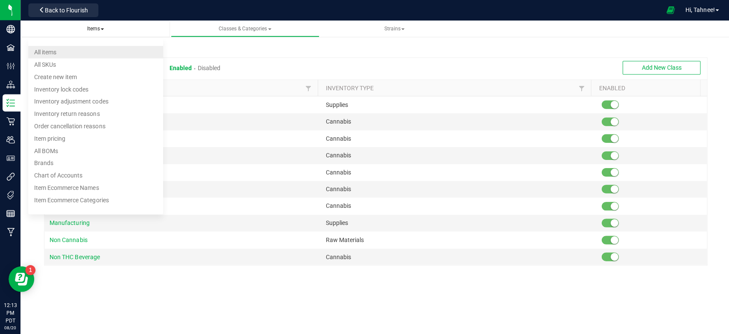
click at [48, 53] on span "All items" at bounding box center [45, 51] width 22 height 7
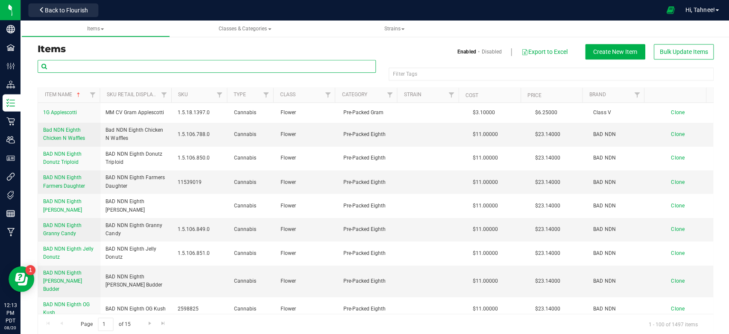
click at [132, 69] on input "text" at bounding box center [207, 66] width 338 height 13
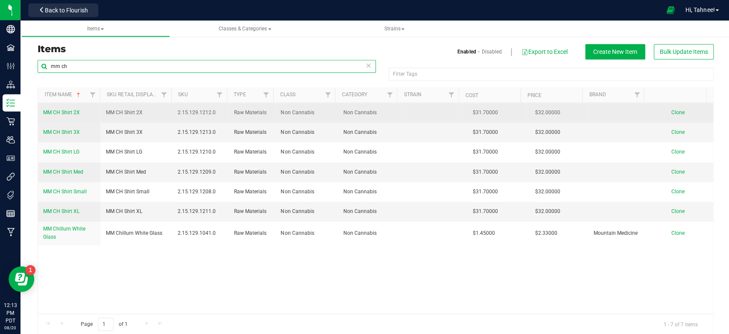
type input "mm ch"
click at [68, 112] on span "MM CH Shirt 2X" at bounding box center [61, 112] width 37 height 6
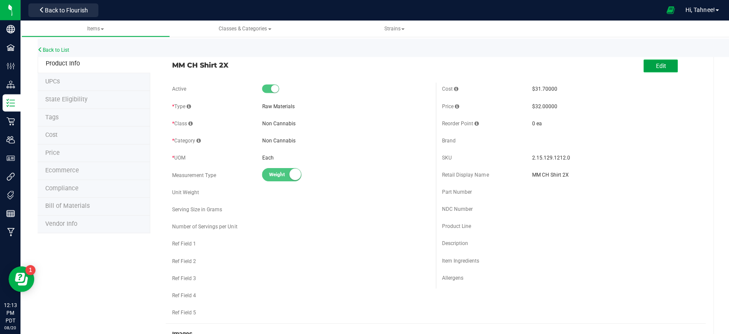
click at [643, 65] on button "Edit" at bounding box center [659, 65] width 34 height 13
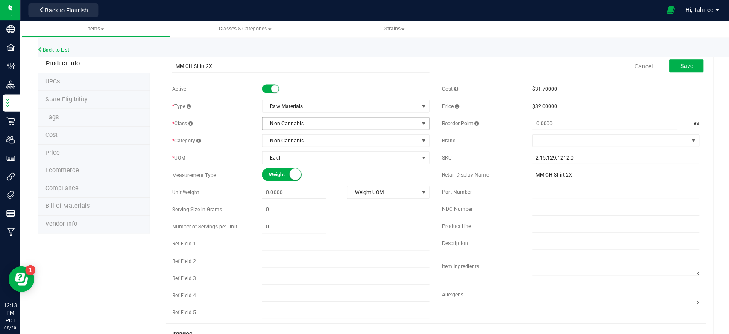
click at [357, 126] on span "Non Cannabis" at bounding box center [339, 123] width 155 height 12
click at [351, 105] on span "Raw Materials" at bounding box center [339, 106] width 155 height 12
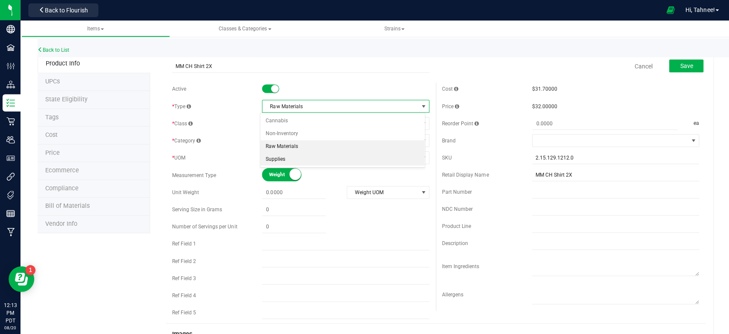
click at [283, 155] on li "Supplies" at bounding box center [342, 159] width 164 height 13
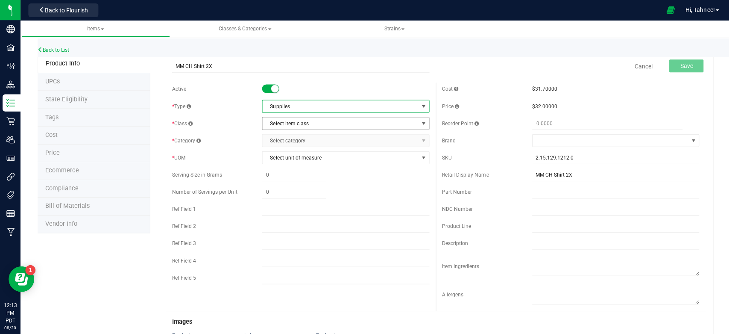
click at [302, 121] on span "Select item class" at bounding box center [339, 123] width 155 height 12
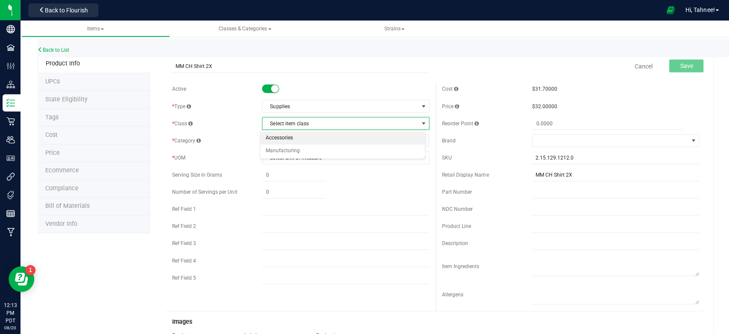
click at [294, 134] on li "Accessories" at bounding box center [342, 137] width 164 height 13
click at [303, 139] on span "Select category" at bounding box center [339, 140] width 155 height 12
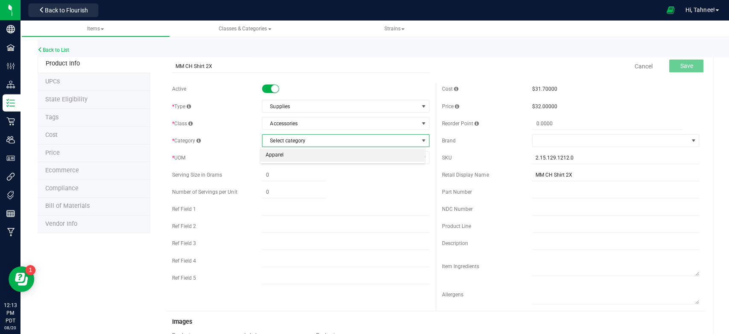
click at [293, 155] on li "Apparel" at bounding box center [342, 154] width 164 height 13
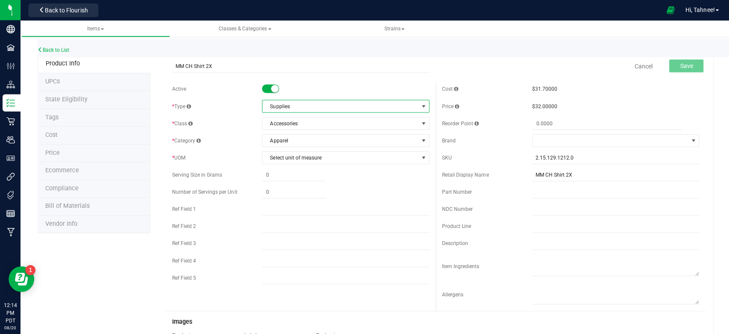
click at [291, 109] on span "Supplies" at bounding box center [339, 106] width 155 height 12
click at [319, 85] on div at bounding box center [345, 89] width 167 height 9
click at [380, 75] on div "MM CH Shirt 2X Cancel Save" at bounding box center [434, 66] width 539 height 21
click at [401, 87] on div at bounding box center [345, 89] width 167 height 9
click at [65, 47] on link "Back to List" at bounding box center [54, 50] width 32 height 6
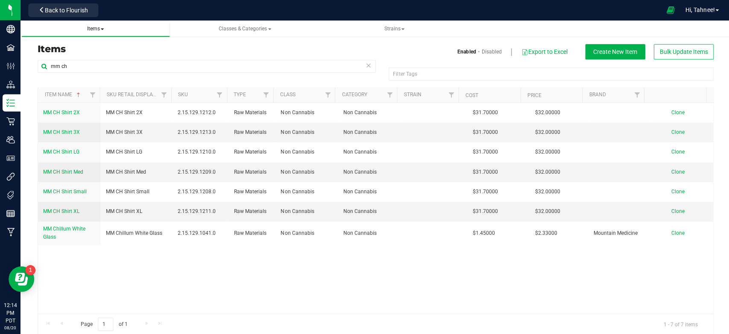
click at [96, 29] on span "Items" at bounding box center [95, 29] width 17 height 6
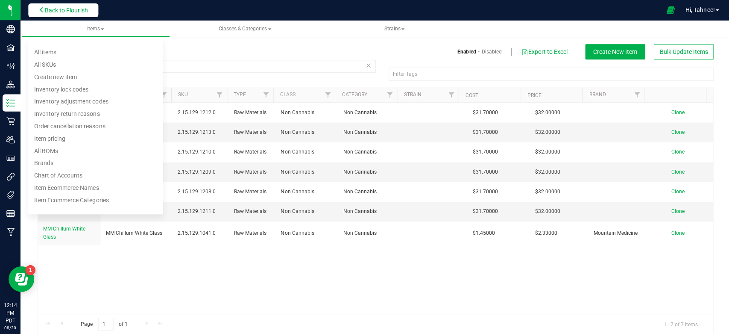
click at [72, 5] on button "Back to Flourish" at bounding box center [63, 10] width 70 height 14
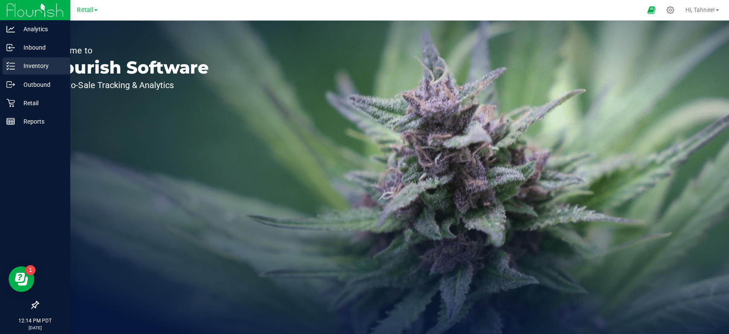
click at [29, 63] on p "Inventory" at bounding box center [40, 66] width 51 height 10
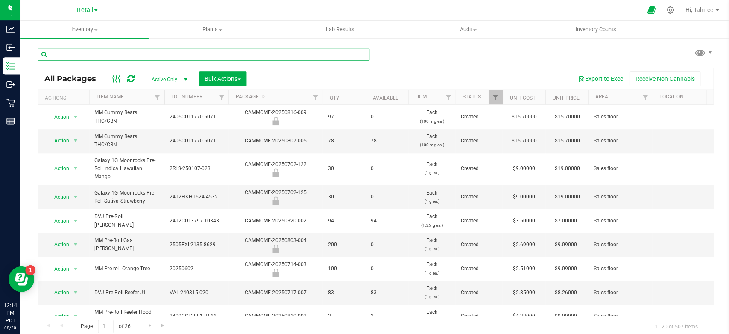
click at [71, 53] on input "text" at bounding box center [203, 54] width 331 height 13
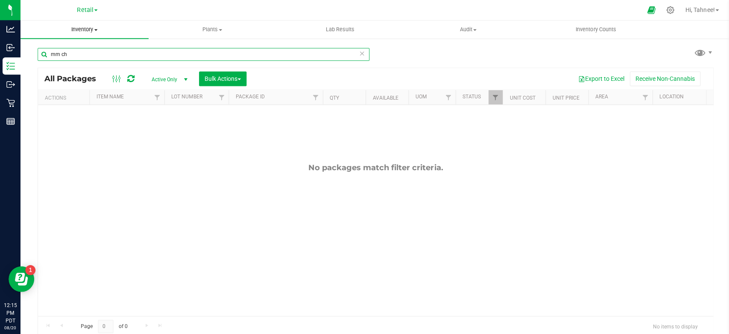
type input "mm ch"
click at [82, 26] on span "Inventory" at bounding box center [85, 30] width 128 height 8
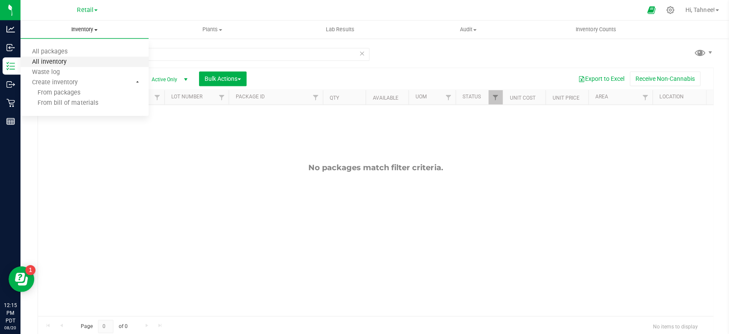
click at [59, 59] on span "All inventory" at bounding box center [50, 61] width 58 height 7
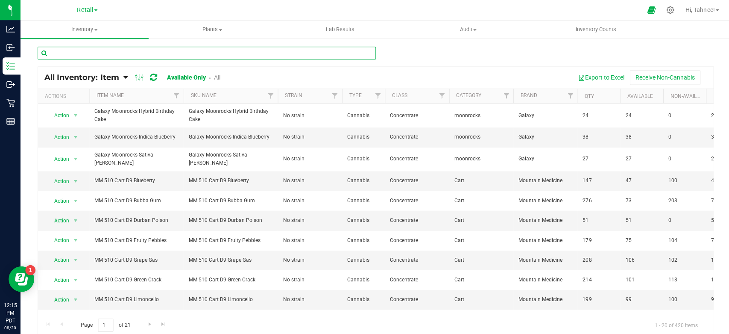
click at [98, 47] on input "text" at bounding box center [207, 53] width 338 height 13
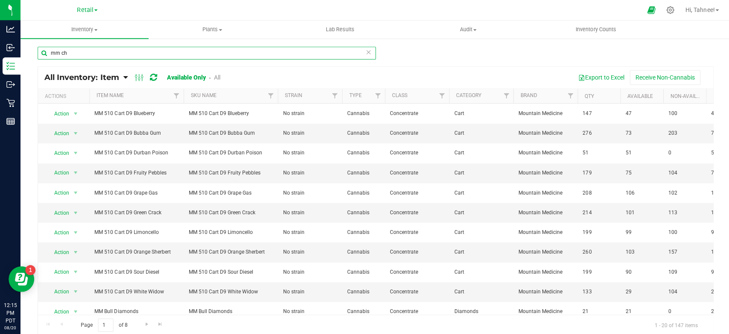
type input "mm ch"
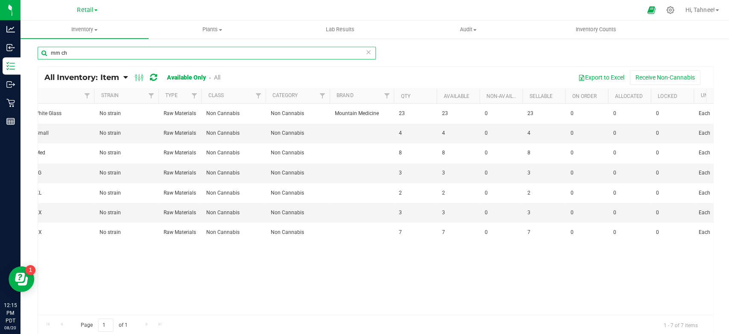
scroll to position [0, 176]
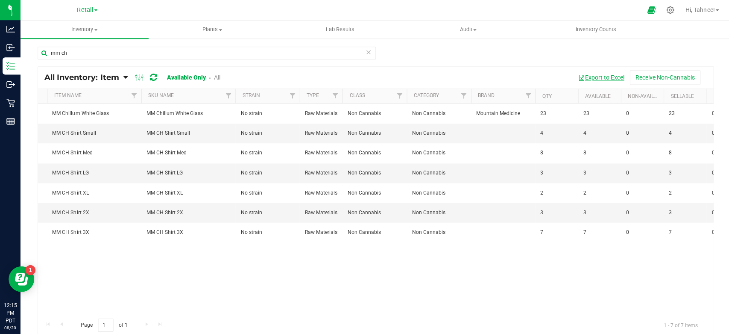
click at [587, 78] on button "Export to Excel" at bounding box center [599, 77] width 57 height 15
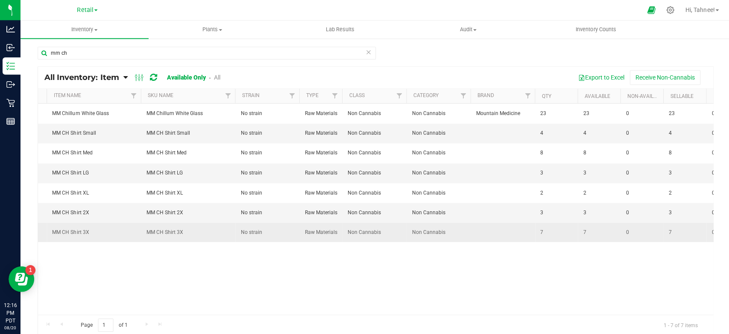
scroll to position [0, 43]
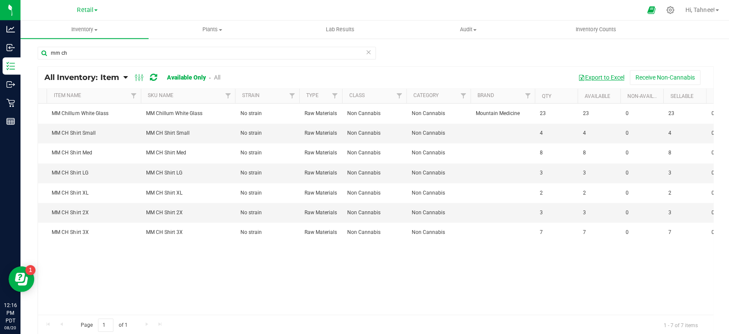
click at [591, 75] on button "Export to Excel" at bounding box center [599, 77] width 57 height 15
click at [365, 52] on icon at bounding box center [368, 52] width 6 height 10
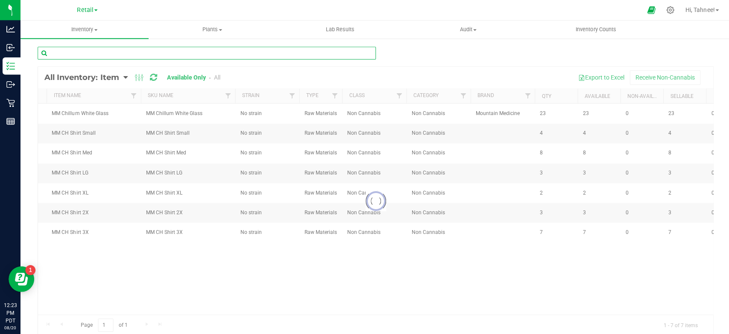
click at [127, 55] on input "text" at bounding box center [207, 53] width 338 height 13
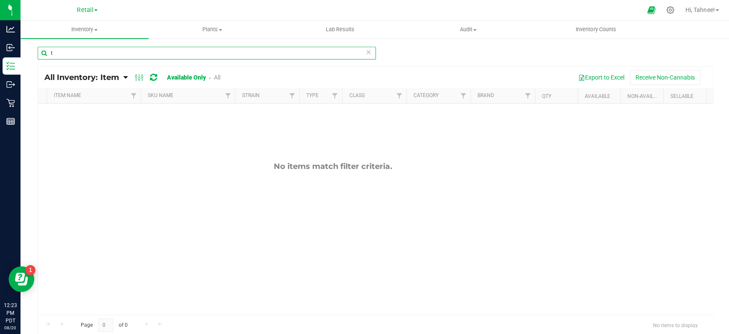
type input "t"
type input "M"
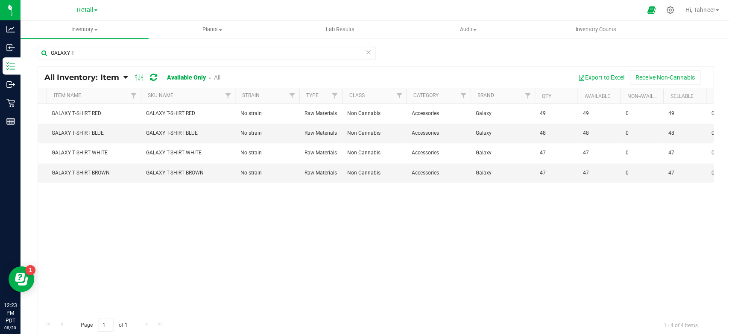
scroll to position [0, 43]
type input "G"
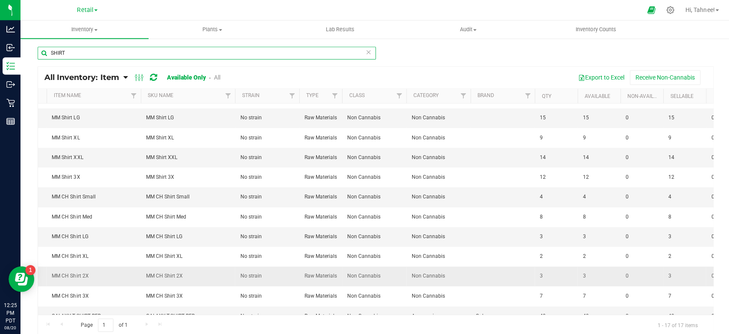
scroll to position [0, 43]
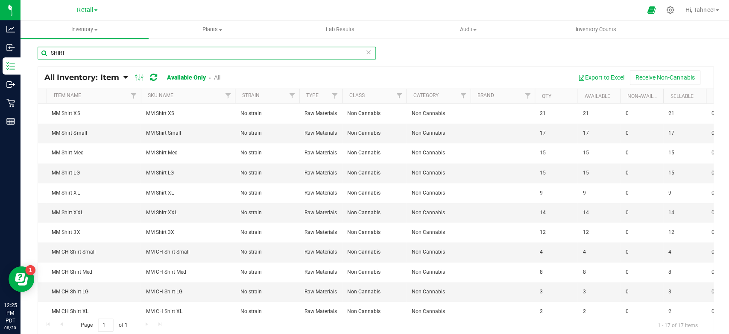
type input "SHIRT"
click at [365, 52] on icon at bounding box center [368, 52] width 6 height 10
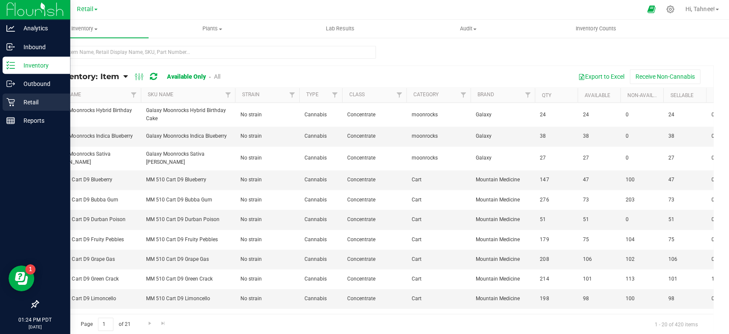
click at [31, 101] on p "Retail" at bounding box center [40, 102] width 51 height 10
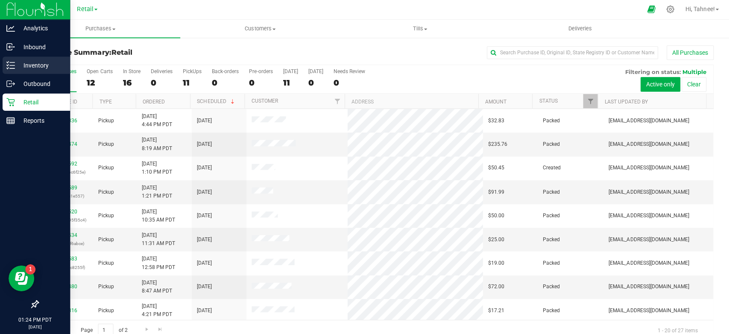
click at [43, 60] on div "Inventory" at bounding box center [37, 65] width 68 height 17
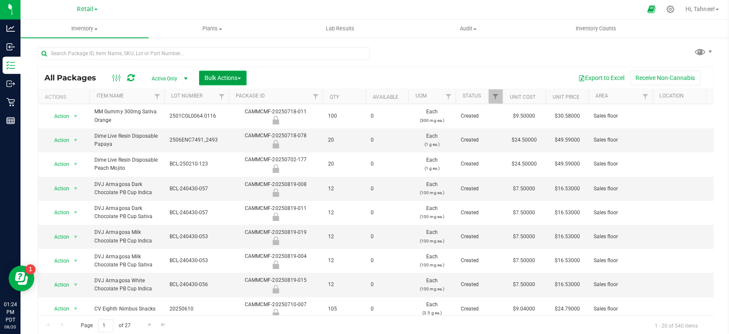
click at [232, 71] on button "Bulk Actions" at bounding box center [222, 78] width 47 height 15
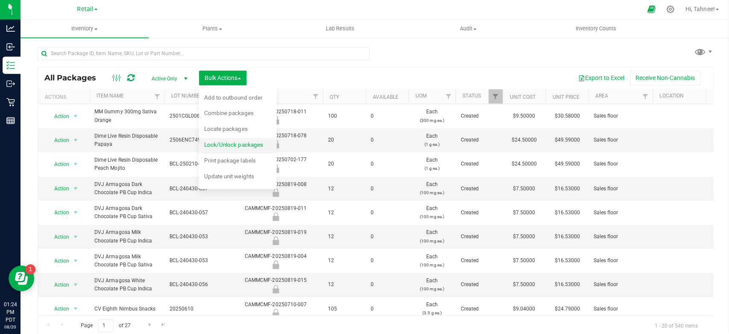
click at [245, 145] on span "Lock/Unlock packages" at bounding box center [233, 144] width 59 height 7
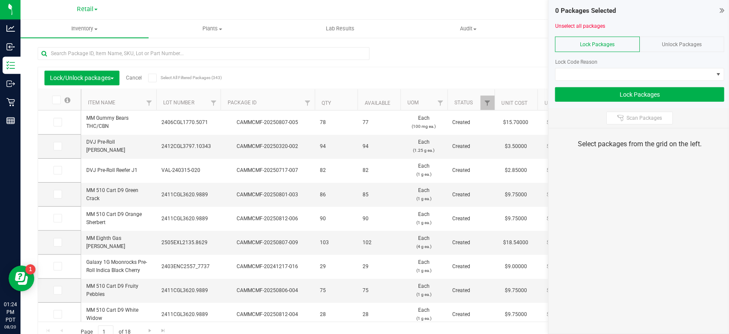
click at [682, 47] on span "Unlock Packages" at bounding box center [681, 45] width 40 height 6
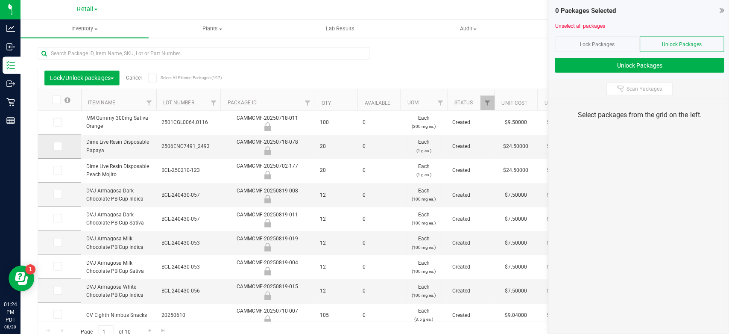
click at [71, 146] on td at bounding box center [59, 147] width 43 height 24
click at [56, 147] on icon at bounding box center [57, 147] width 6 height 0
click at [0, 0] on input "checkbox" at bounding box center [0, 0] width 0 height 0
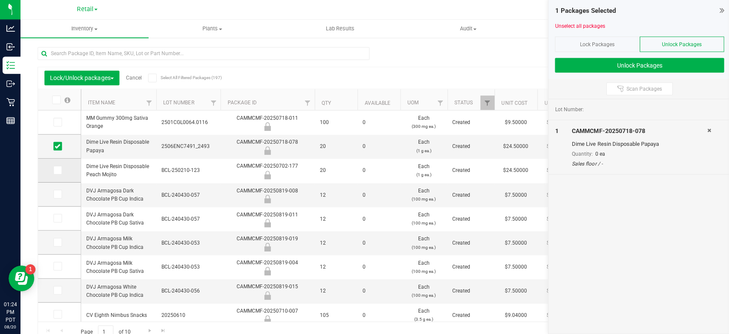
click at [55, 176] on td at bounding box center [59, 171] width 43 height 24
click at [59, 171] on icon at bounding box center [57, 171] width 6 height 0
click at [0, 0] on input "checkbox" at bounding box center [0, 0] width 0 height 0
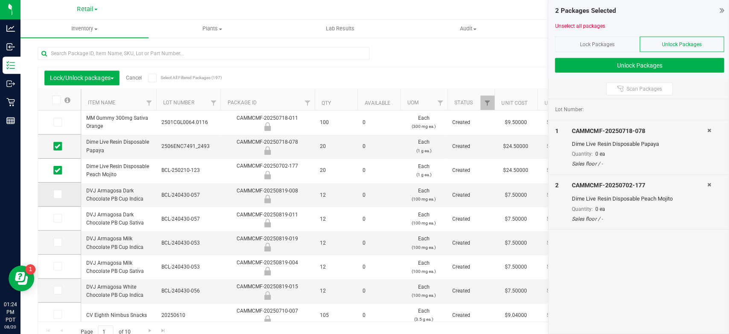
click at [66, 193] on td at bounding box center [59, 195] width 43 height 24
click at [71, 226] on td at bounding box center [59, 219] width 43 height 24
click at [62, 190] on label at bounding box center [59, 194] width 12 height 9
click at [0, 0] on input "checkbox" at bounding box center [0, 0] width 0 height 0
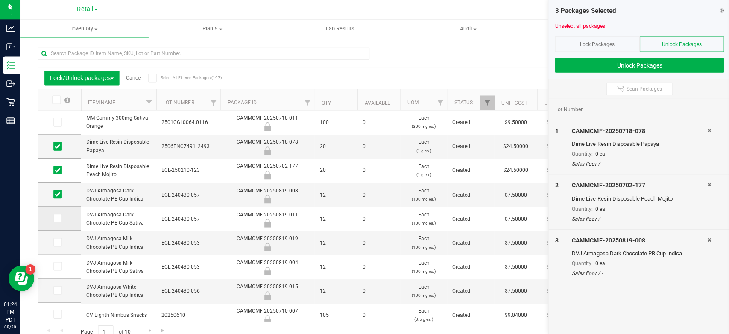
click at [58, 215] on span at bounding box center [57, 218] width 9 height 9
click at [0, 0] on input "checkbox" at bounding box center [0, 0] width 0 height 0
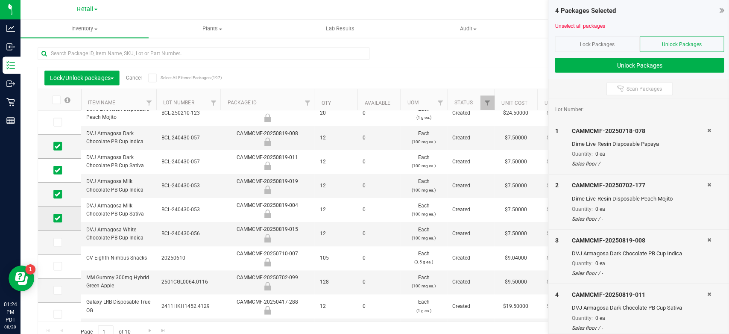
scroll to position [57, 0]
click at [56, 209] on icon at bounding box center [57, 209] width 6 height 0
click at [0, 0] on input "checkbox" at bounding box center [0, 0] width 0 height 0
click at [57, 185] on icon at bounding box center [57, 185] width 6 height 0
click at [0, 0] on input "checkbox" at bounding box center [0, 0] width 0 height 0
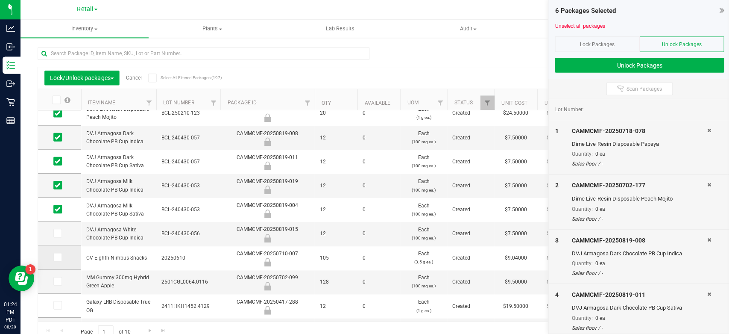
click at [60, 256] on span at bounding box center [57, 257] width 9 height 9
click at [0, 0] on input "checkbox" at bounding box center [0, 0] width 0 height 0
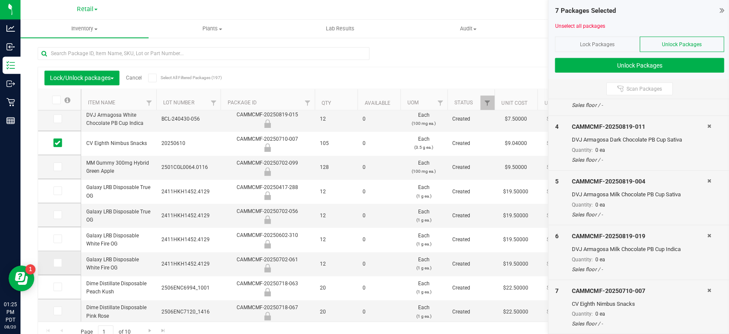
scroll to position [228, 0]
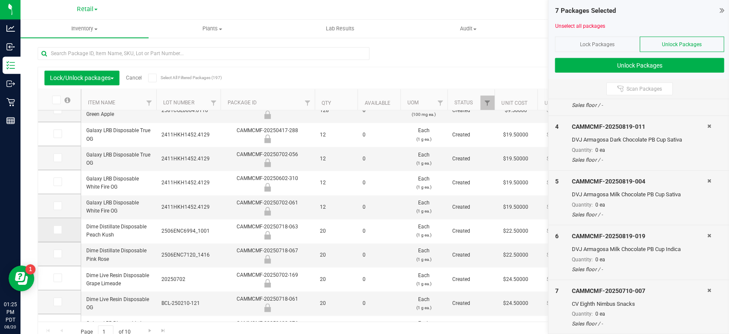
click at [58, 230] on icon at bounding box center [57, 230] width 6 height 0
click at [0, 0] on input "checkbox" at bounding box center [0, 0] width 0 height 0
click at [56, 254] on icon at bounding box center [57, 254] width 6 height 0
click at [0, 0] on input "checkbox" at bounding box center [0, 0] width 0 height 0
click at [58, 278] on icon at bounding box center [57, 278] width 6 height 0
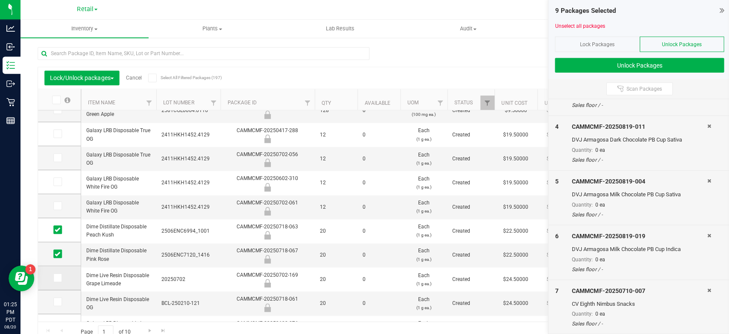
click at [0, 0] on input "checkbox" at bounding box center [0, 0] width 0 height 0
click at [56, 302] on icon at bounding box center [57, 302] width 6 height 0
click at [0, 0] on input "checkbox" at bounding box center [0, 0] width 0 height 0
click at [641, 62] on button "Unlock Packages" at bounding box center [638, 66] width 169 height 15
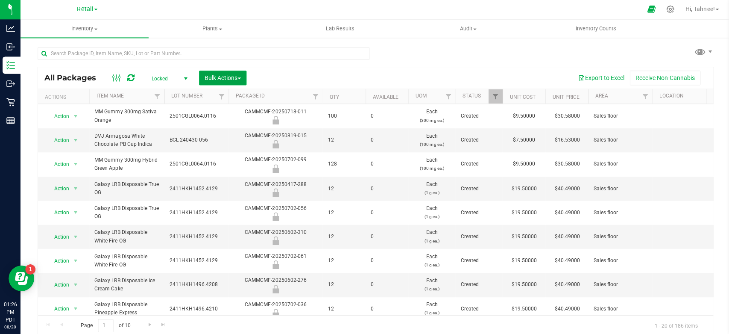
click at [211, 74] on button "Bulk Actions" at bounding box center [222, 78] width 47 height 15
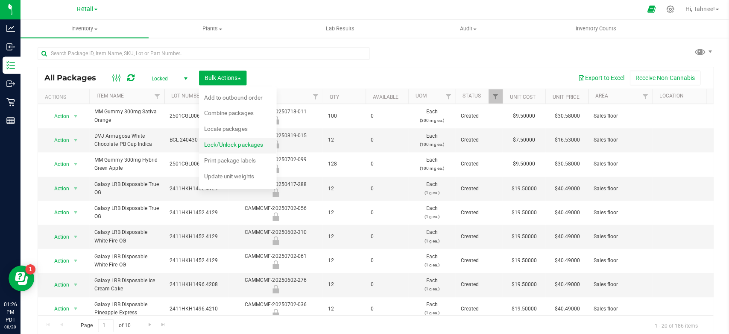
click at [241, 145] on span "Lock/Unlock packages" at bounding box center [233, 144] width 59 height 7
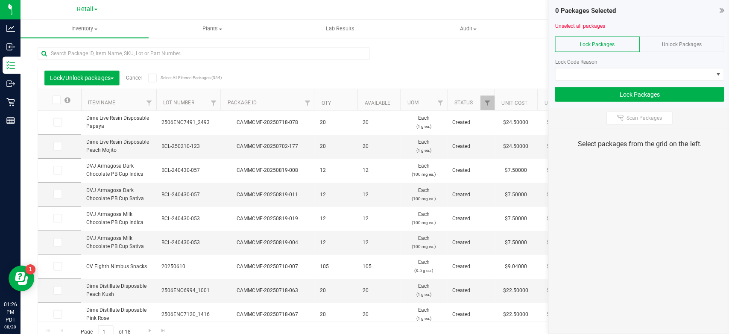
click at [671, 42] on span "Unlock Packages" at bounding box center [681, 45] width 40 height 6
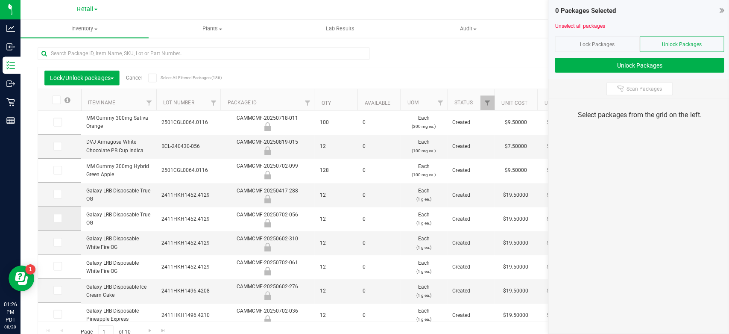
scroll to position [57, 0]
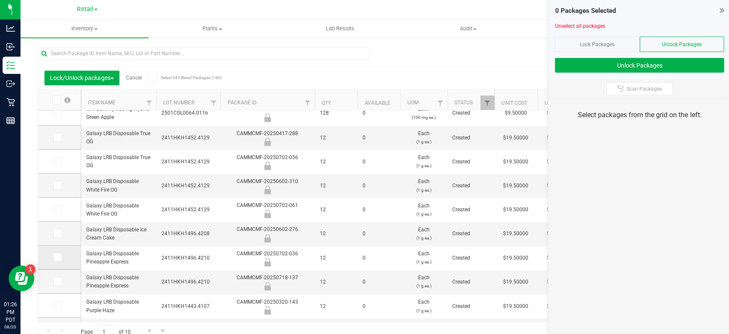
click at [57, 257] on icon at bounding box center [57, 257] width 6 height 0
click at [0, 0] on input "checkbox" at bounding box center [0, 0] width 0 height 0
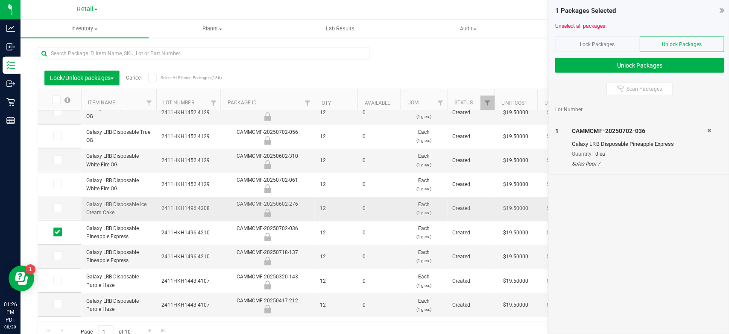
scroll to position [104, 0]
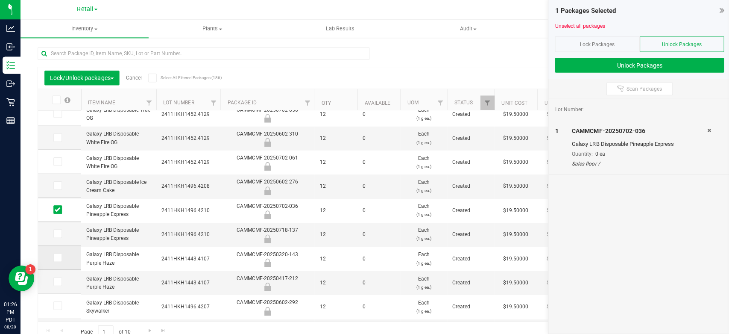
click at [55, 258] on icon at bounding box center [57, 258] width 6 height 0
click at [0, 0] on input "checkbox" at bounding box center [0, 0] width 0 height 0
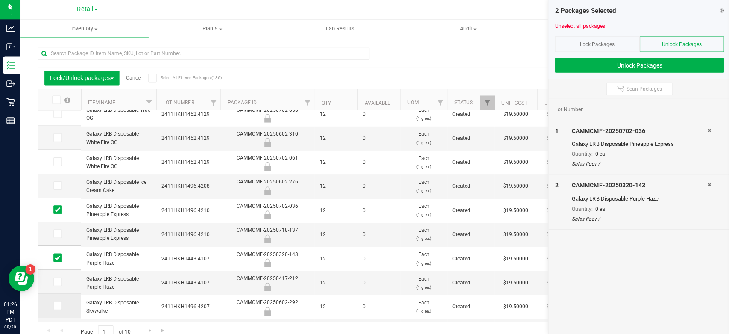
click at [56, 306] on icon at bounding box center [57, 306] width 6 height 0
click at [0, 0] on input "checkbox" at bounding box center [0, 0] width 0 height 0
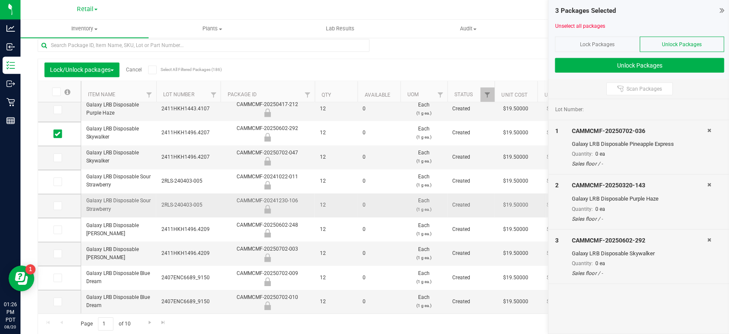
scroll to position [15, 0]
click at [652, 65] on button "Unlock Packages" at bounding box center [638, 66] width 169 height 15
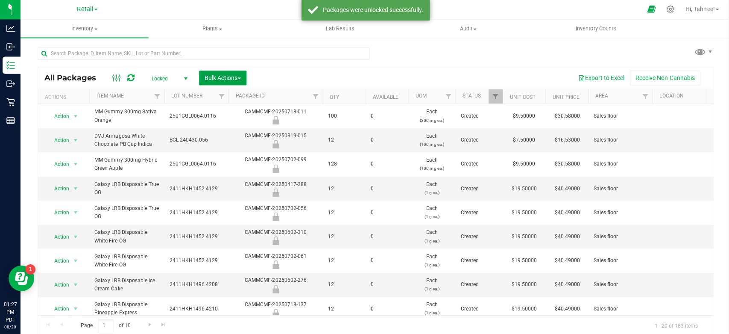
click at [231, 79] on span "Bulk Actions" at bounding box center [222, 78] width 36 height 7
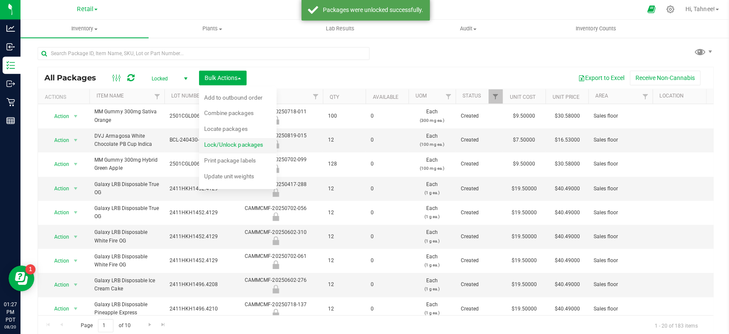
click at [229, 139] on div "Lock/Unlock packages" at bounding box center [239, 146] width 70 height 14
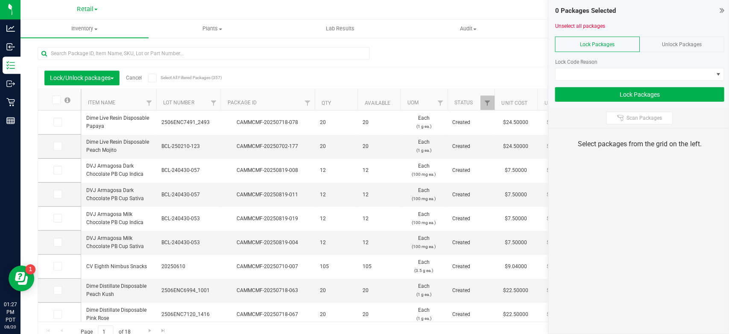
click at [678, 49] on div "Unlock Packages" at bounding box center [680, 44] width 84 height 15
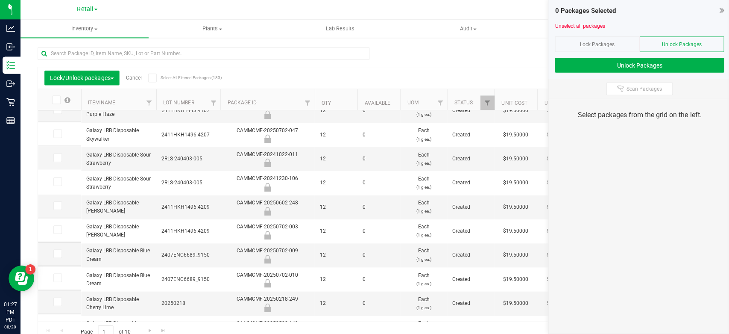
scroll to position [268, 0]
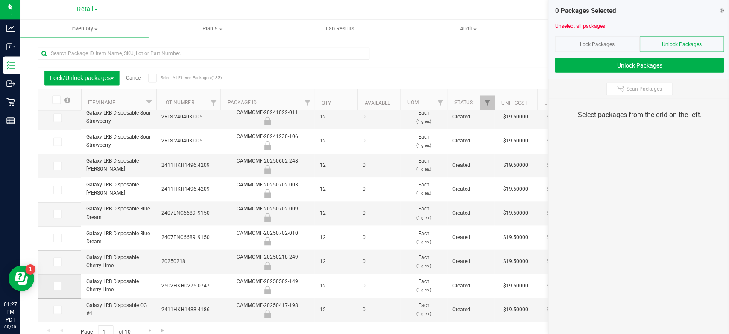
click at [59, 282] on span at bounding box center [57, 286] width 9 height 9
click at [0, 0] on input "checkbox" at bounding box center [0, 0] width 0 height 0
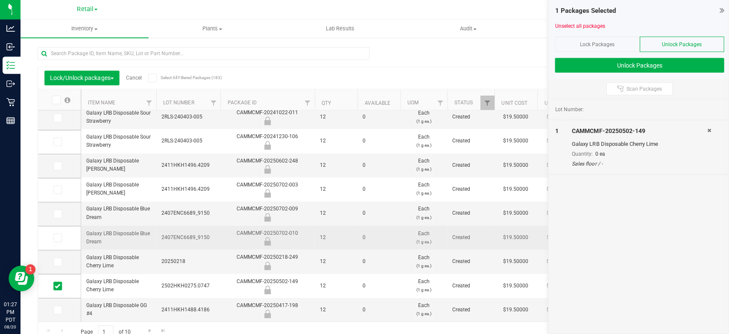
scroll to position [15, 0]
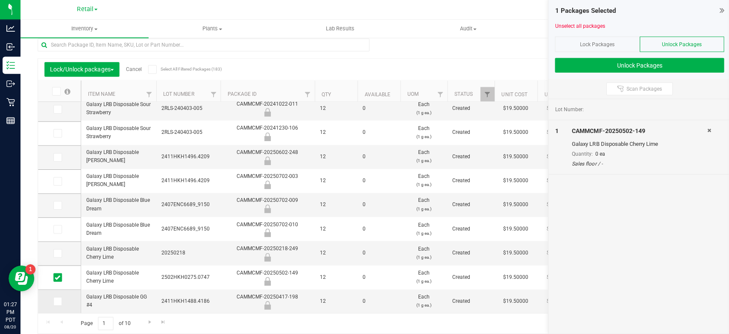
click at [56, 301] on icon at bounding box center [57, 301] width 6 height 0
click at [0, 0] on input "checkbox" at bounding box center [0, 0] width 0 height 0
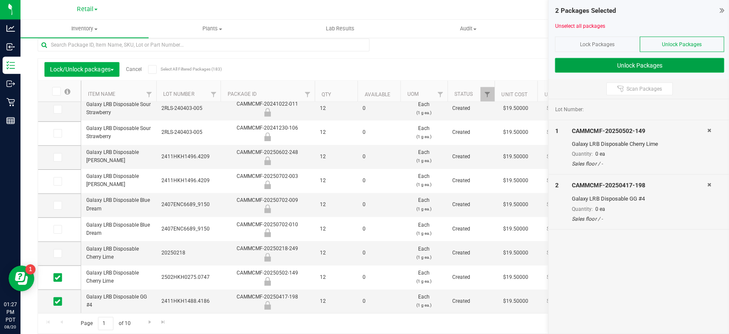
click at [651, 69] on button "Unlock Packages" at bounding box center [638, 66] width 169 height 15
